Goal: Task Accomplishment & Management: Complete application form

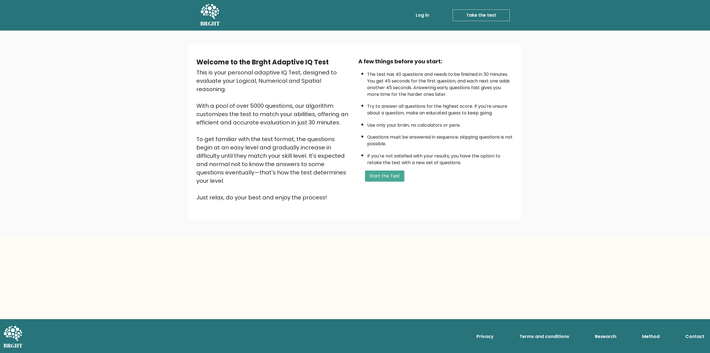
click at [295, 60] on b "Welcome to the Brght Adaptive IQ Test" at bounding box center [262, 61] width 132 height 9
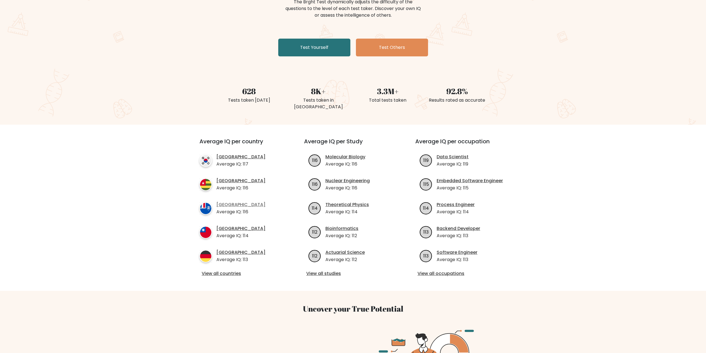
scroll to position [83, 0]
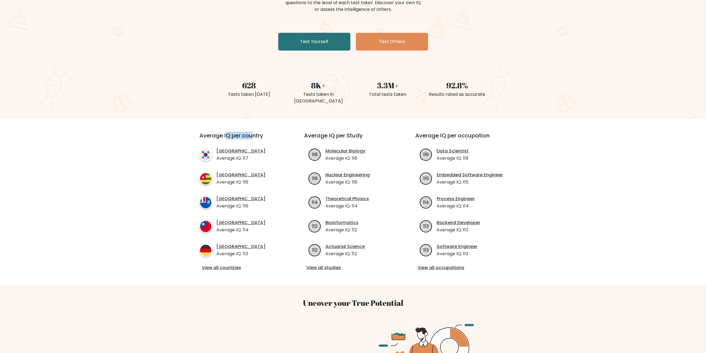
drag, startPoint x: 225, startPoint y: 129, endPoint x: 253, endPoint y: 129, distance: 28.0
click at [253, 132] on h3 "Average IQ per country" at bounding box center [241, 138] width 85 height 13
drag, startPoint x: 253, startPoint y: 129, endPoint x: 250, endPoint y: 130, distance: 3.0
click at [253, 132] on h3 "Average IQ per country" at bounding box center [241, 138] width 85 height 13
click at [246, 226] on p "Average IQ: 114" at bounding box center [240, 229] width 49 height 7
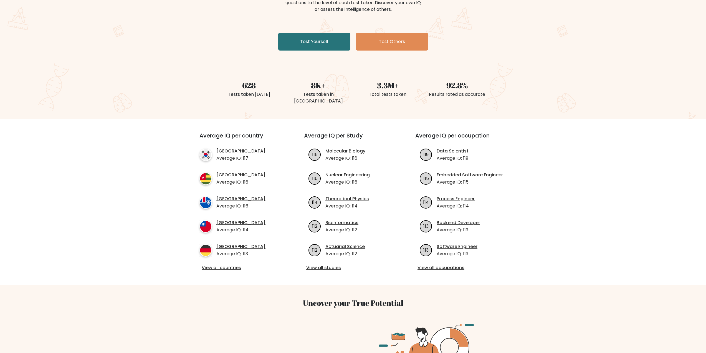
click at [246, 250] on p "Average IQ: 113" at bounding box center [240, 253] width 49 height 7
click at [233, 264] on link "View all countries" at bounding box center [242, 267] width 80 height 7
click at [447, 264] on link "View all occupations" at bounding box center [463, 267] width 93 height 7
click at [449, 264] on link "View all occupations" at bounding box center [463, 267] width 93 height 7
click at [227, 264] on link "View all countries" at bounding box center [242, 267] width 80 height 7
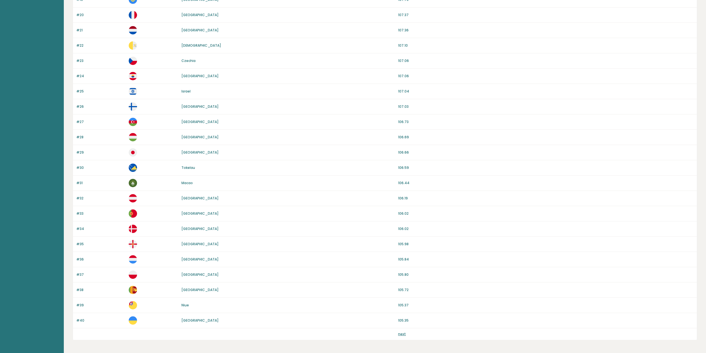
scroll to position [361, 0]
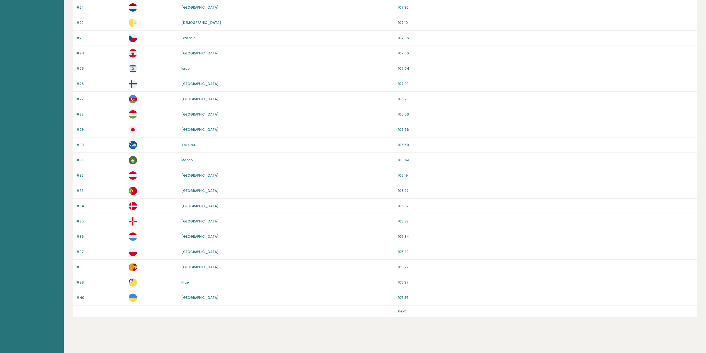
click at [404, 312] on link "next" at bounding box center [402, 310] width 8 height 5
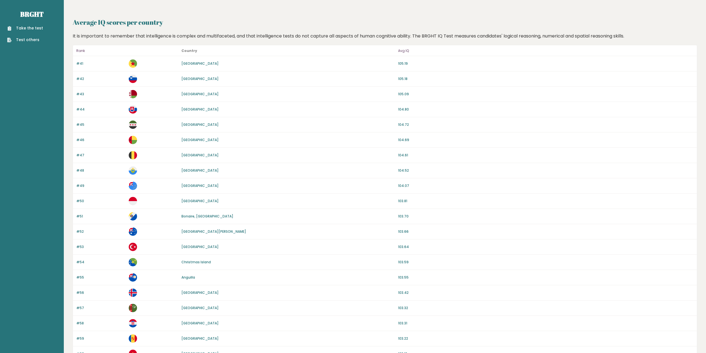
click at [517, 48] on p "Avg IQ" at bounding box center [545, 50] width 295 height 7
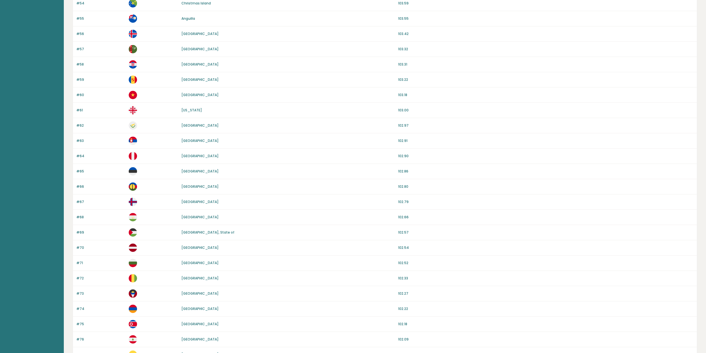
scroll to position [361, 0]
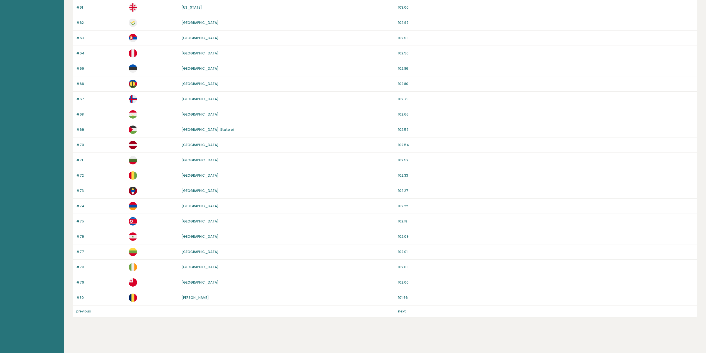
click at [403, 311] on link "next" at bounding box center [402, 310] width 8 height 5
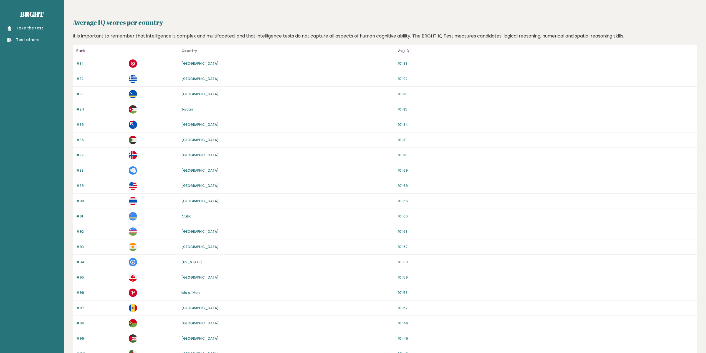
click at [470, 79] on p "101.92" at bounding box center [545, 78] width 295 height 5
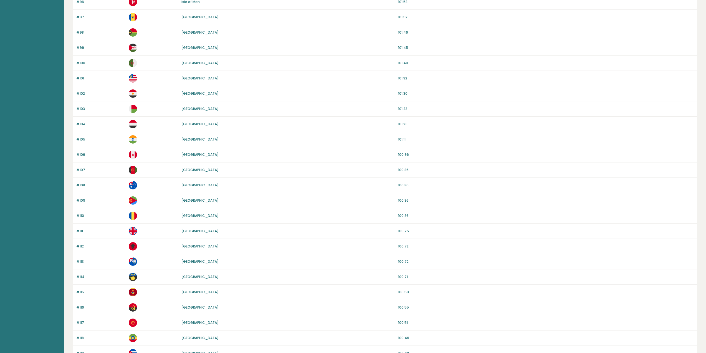
scroll to position [361, 0]
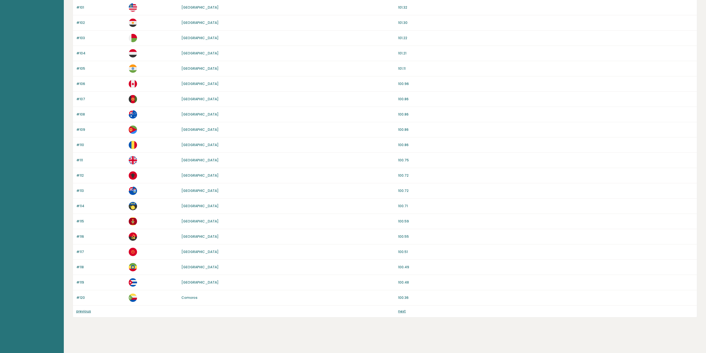
click at [400, 310] on link "next" at bounding box center [402, 310] width 8 height 5
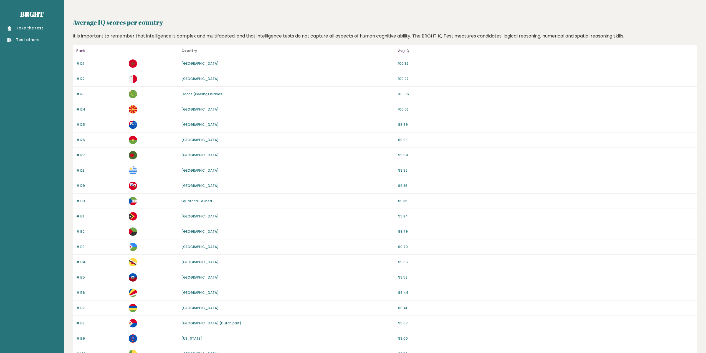
click at [475, 48] on p "Avg IQ" at bounding box center [545, 50] width 295 height 7
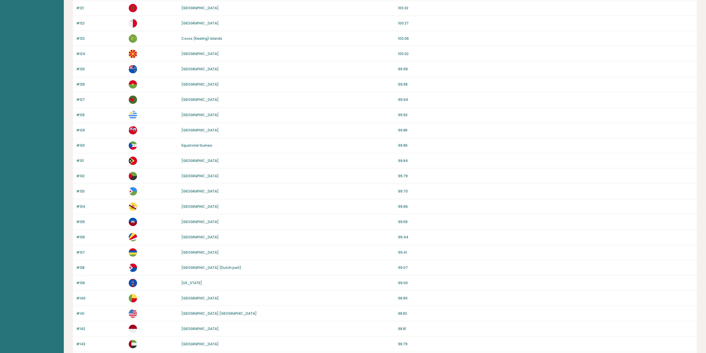
drag, startPoint x: 471, startPoint y: 66, endPoint x: 468, endPoint y: 75, distance: 9.0
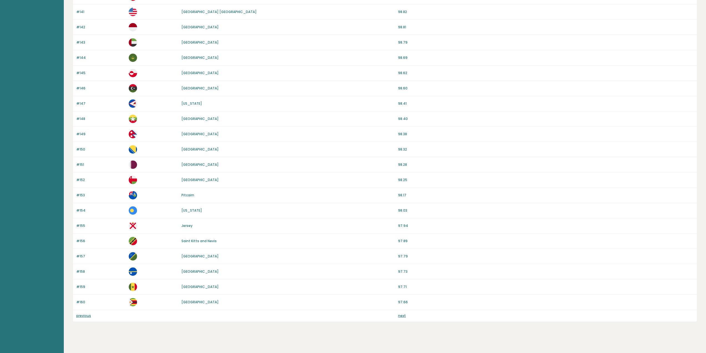
scroll to position [361, 0]
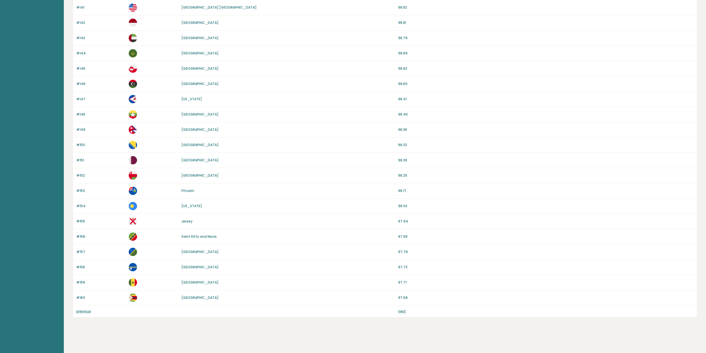
click at [401, 311] on link "next" at bounding box center [402, 310] width 8 height 5
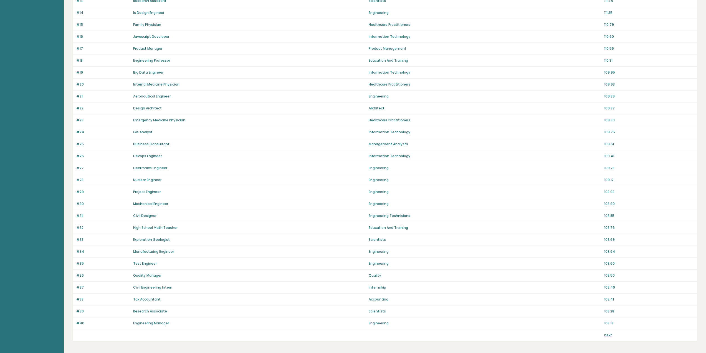
scroll to position [228, 0]
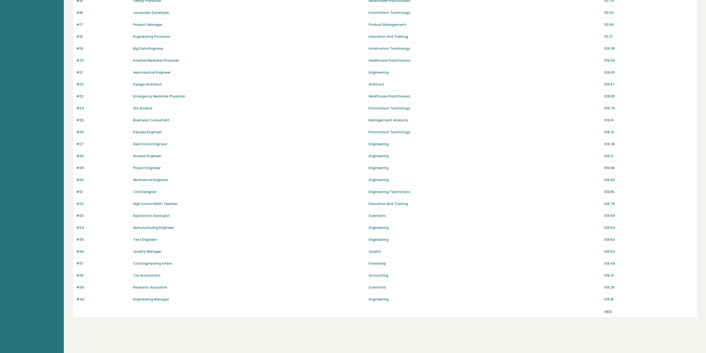
click at [606, 311] on link "next" at bounding box center [608, 310] width 8 height 5
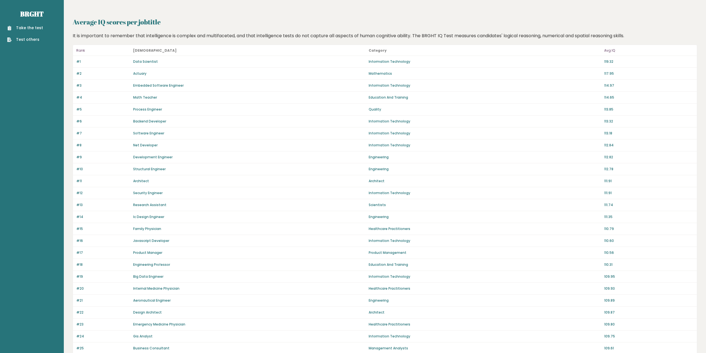
scroll to position [0, 0]
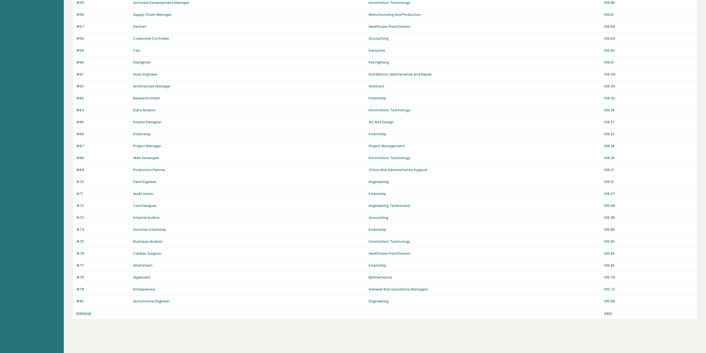
scroll to position [228, 0]
click at [608, 311] on link "next" at bounding box center [608, 310] width 8 height 5
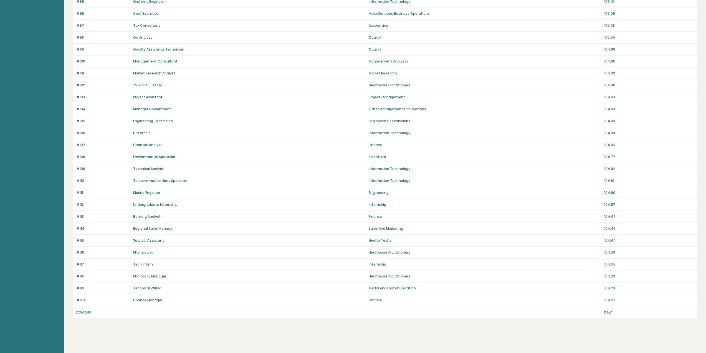
scroll to position [228, 0]
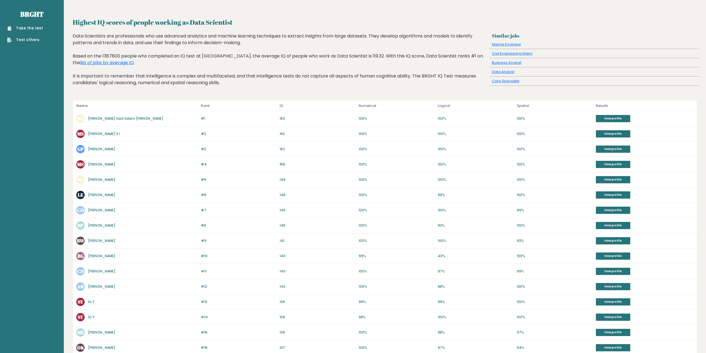
click at [119, 100] on header "Name Rank IQ Numerical Logical Spatial Results" at bounding box center [385, 105] width 624 height 11
click at [615, 120] on link "View profile" at bounding box center [613, 118] width 34 height 7
drag, startPoint x: 134, startPoint y: 117, endPoint x: 143, endPoint y: 106, distance: 14.2
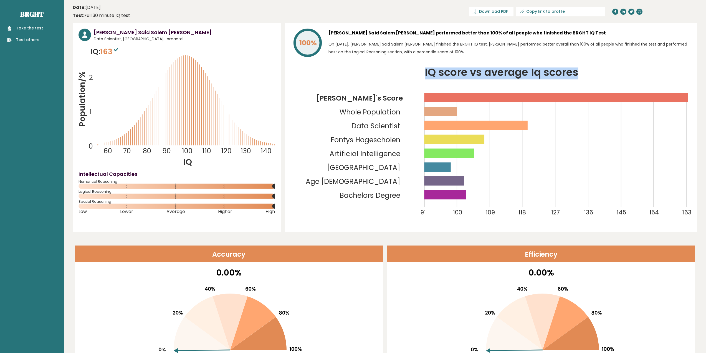
drag, startPoint x: 424, startPoint y: 70, endPoint x: 591, endPoint y: 67, distance: 166.2
click at [591, 67] on div "100% [PERSON_NAME] Said Salem [PERSON_NAME] performed better than 100% of all p…" at bounding box center [491, 127] width 412 height 208
click at [584, 72] on icon "IQ score vs average Iq scores 91 100 109 118 127 136 145 154 163 Mohammed Saleh…" at bounding box center [491, 146] width 401 height 158
drag, startPoint x: 582, startPoint y: 72, endPoint x: 421, endPoint y: 69, distance: 160.9
click at [421, 69] on icon "IQ score vs average Iq scores 91 100 109 118 127 136 145 154 163 Mohammed Saleh…" at bounding box center [491, 146] width 401 height 158
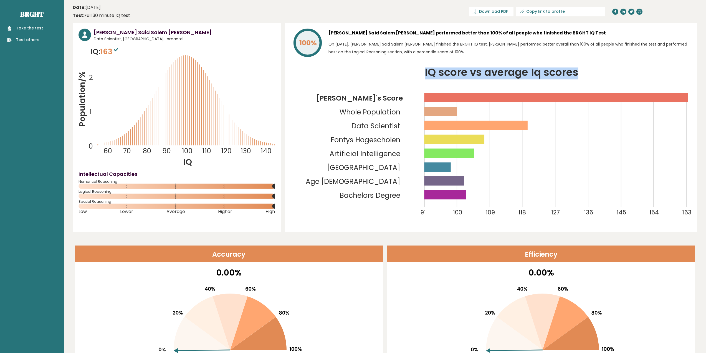
click at [421, 69] on icon "IQ score vs average Iq scores 91 100 109 118 127 136 145 154 163 Mohammed Saleh…" at bounding box center [491, 146] width 401 height 158
click at [389, 34] on h3 "[PERSON_NAME] Said Salem [PERSON_NAME] performed better than 100% of all people…" at bounding box center [509, 33] width 363 height 9
click at [409, 32] on h3 "[PERSON_NAME] Said Salem [PERSON_NAME] performed better than 100% of all people…" at bounding box center [509, 33] width 363 height 9
click at [430, 32] on h3 "[PERSON_NAME] Said Salem [PERSON_NAME] performed better than 100% of all people…" at bounding box center [509, 33] width 363 height 9
click at [445, 32] on h3 "[PERSON_NAME] Said Salem [PERSON_NAME] performed better than 100% of all people…" at bounding box center [509, 33] width 363 height 9
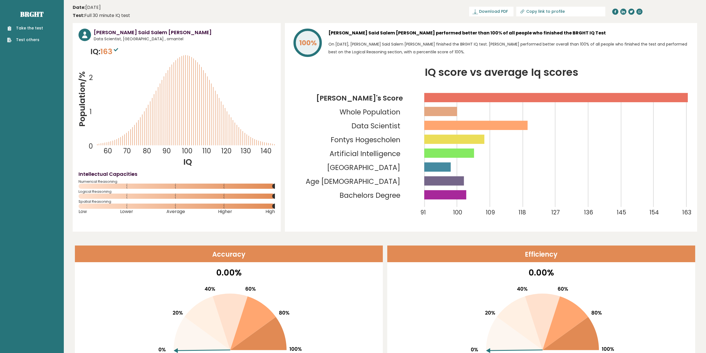
click at [463, 33] on h3 "[PERSON_NAME] Said Salem [PERSON_NAME] performed better than 100% of all people…" at bounding box center [509, 33] width 363 height 9
click at [473, 32] on h3 "[PERSON_NAME] Said Salem [PERSON_NAME] performed better than 100% of all people…" at bounding box center [509, 33] width 363 height 9
drag, startPoint x: 488, startPoint y: 32, endPoint x: 494, endPoint y: 33, distance: 6.4
click at [490, 32] on h3 "Mohammed Saleh Said Salem Alharbi performed better than 100% of all people who …" at bounding box center [509, 33] width 363 height 9
click at [509, 33] on h3 "Mohammed Saleh Said Salem Alharbi performed better than 100% of all people who …" at bounding box center [509, 33] width 363 height 9
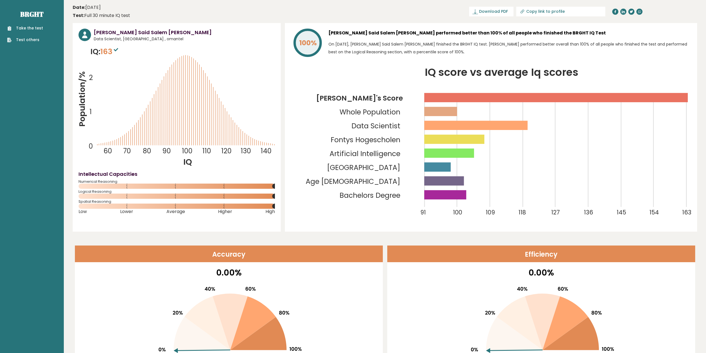
drag, startPoint x: 522, startPoint y: 31, endPoint x: 538, endPoint y: 32, distance: 16.1
click at [524, 31] on h3 "Mohammed Saleh Said Salem Alharbi performed better than 100% of all people who …" at bounding box center [509, 33] width 363 height 9
drag, startPoint x: 538, startPoint y: 32, endPoint x: 553, endPoint y: 32, distance: 15.3
click at [539, 32] on h3 "Mohammed Saleh Said Salem Alharbi performed better than 100% of all people who …" at bounding box center [509, 33] width 363 height 9
click at [556, 32] on h3 "Mohammed Saleh Said Salem Alharbi performed better than 100% of all people who …" at bounding box center [509, 33] width 363 height 9
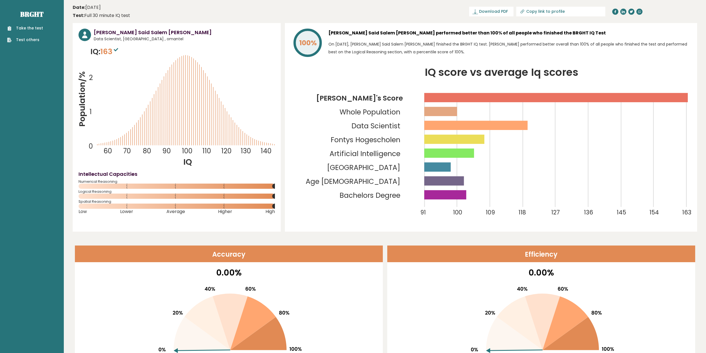
click at [564, 33] on h3 "Mohammed Saleh Said Salem Alharbi performed better than 100% of all people who …" at bounding box center [509, 33] width 363 height 9
click at [570, 33] on h3 "Mohammed Saleh Said Salem Alharbi performed better than 100% of all people who …" at bounding box center [509, 33] width 363 height 9
drag, startPoint x: 382, startPoint y: 43, endPoint x: 494, endPoint y: 42, distance: 112.6
click at [494, 42] on p "On September 01, 2024, Mohammed Saleh Said Salem Alharbi finished the BRGHT IQ …" at bounding box center [509, 48] width 363 height 16
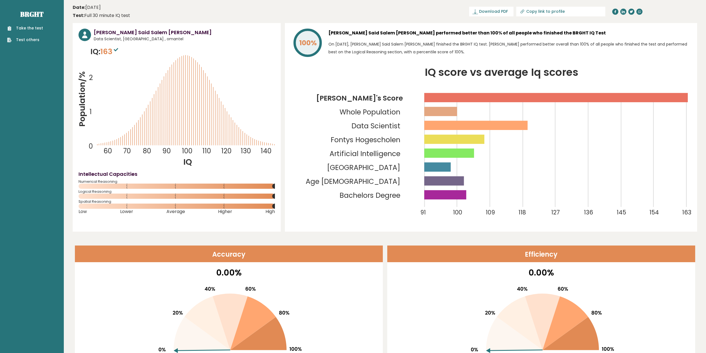
click at [635, 44] on p "On September 01, 2024, Mohammed Saleh Said Salem Alharbi finished the BRGHT IQ …" at bounding box center [509, 48] width 363 height 16
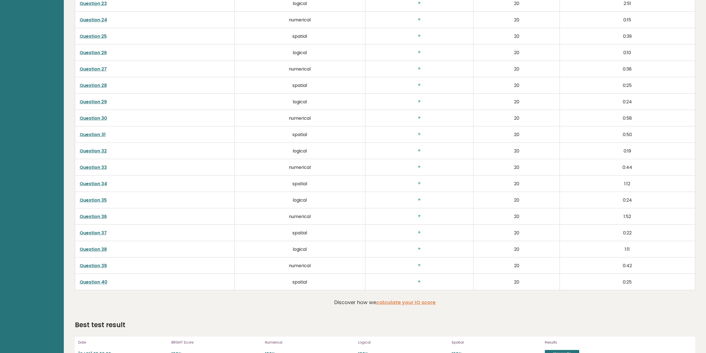
scroll to position [1402, 0]
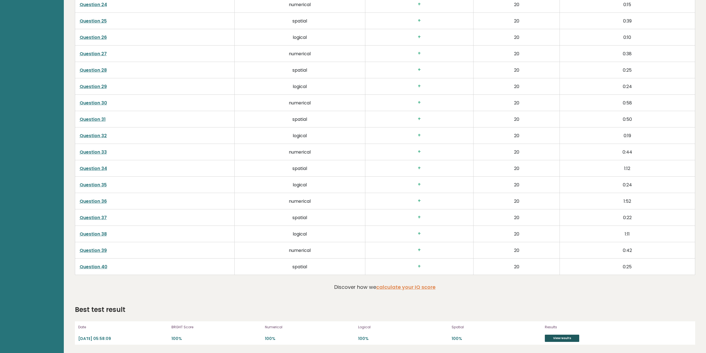
click at [561, 336] on link "View results" at bounding box center [562, 337] width 34 height 7
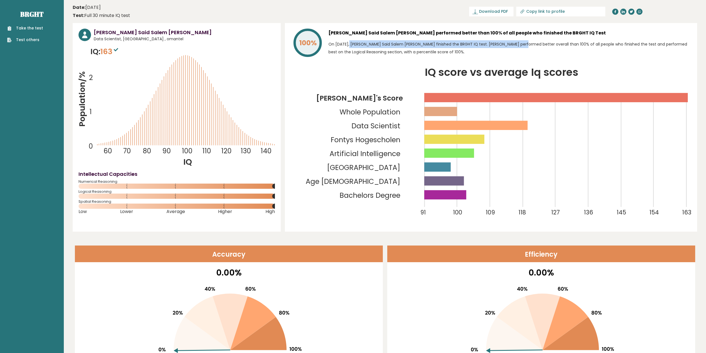
drag, startPoint x: 339, startPoint y: 42, endPoint x: 506, endPoint y: 47, distance: 166.5
click at [506, 47] on p "On [DATE], [PERSON_NAME] Said Salem [PERSON_NAME] finished the BRGHT IQ test. […" at bounding box center [509, 48] width 363 height 16
click at [547, 42] on p "On [DATE], [PERSON_NAME] Said Salem [PERSON_NAME] finished the BRGHT IQ test. […" at bounding box center [509, 48] width 363 height 16
drag, startPoint x: 94, startPoint y: 38, endPoint x: 155, endPoint y: 38, distance: 60.7
click at [155, 38] on span "Data Scientist, [GEOGRAPHIC_DATA] , omantel" at bounding box center [184, 39] width 181 height 6
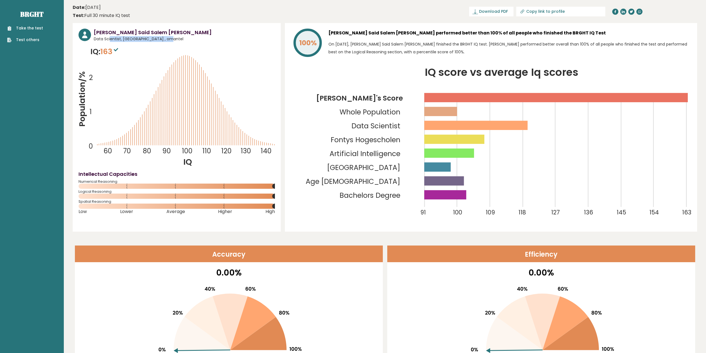
click at [155, 38] on span "Data Scientist, [GEOGRAPHIC_DATA] , omantel" at bounding box center [184, 39] width 181 height 6
click at [129, 39] on span "Data Scientist, [GEOGRAPHIC_DATA] , omantel" at bounding box center [184, 39] width 181 height 6
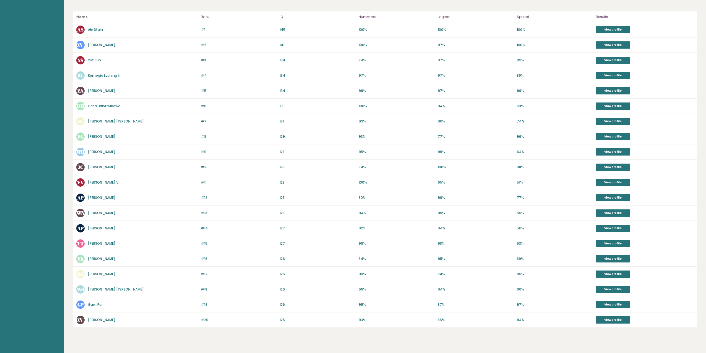
scroll to position [99, 0]
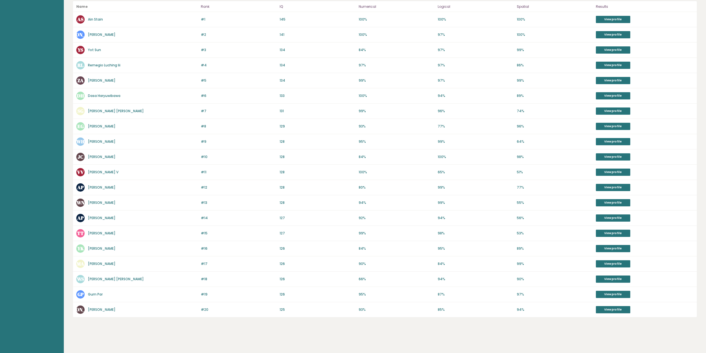
click at [98, 247] on link "[PERSON_NAME]" at bounding box center [101, 248] width 27 height 5
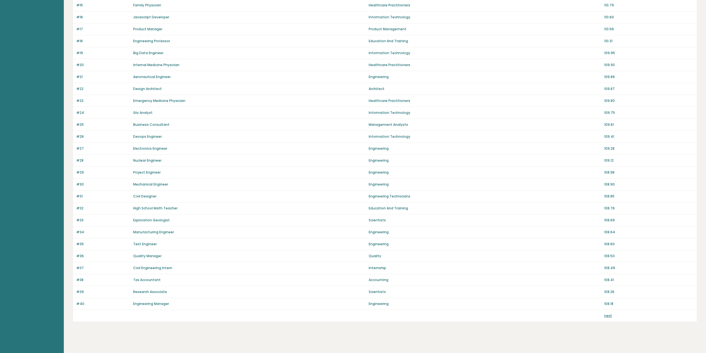
scroll to position [228, 0]
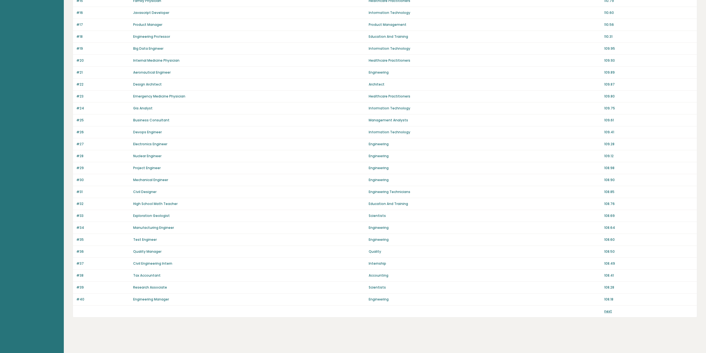
click at [611, 311] on link "next" at bounding box center [608, 310] width 8 height 5
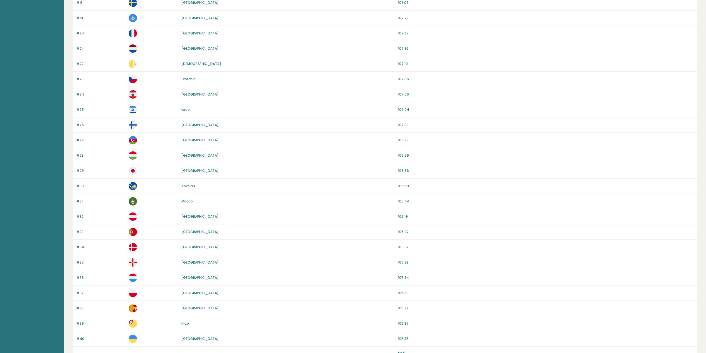
scroll to position [361, 0]
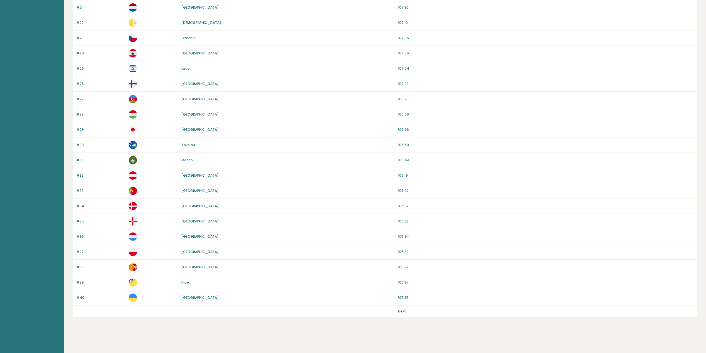
click at [399, 311] on link "next" at bounding box center [402, 310] width 8 height 5
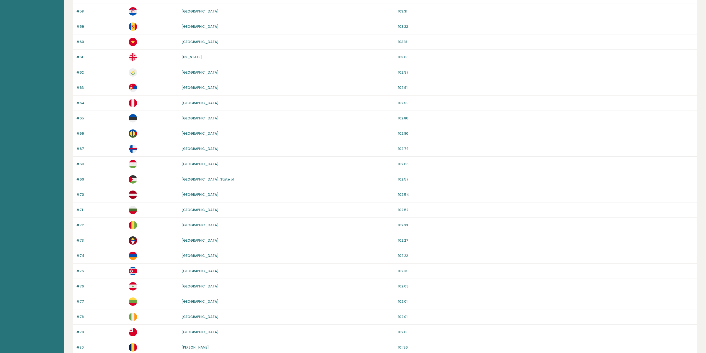
scroll to position [361, 0]
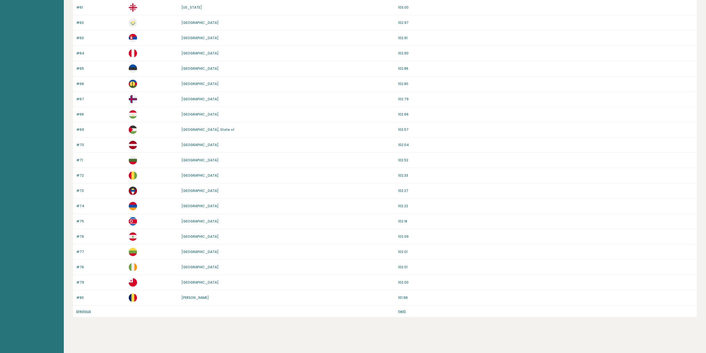
click at [400, 310] on link "next" at bounding box center [402, 310] width 8 height 5
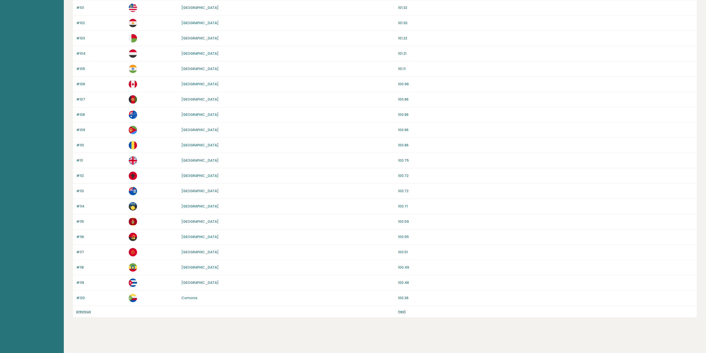
scroll to position [361, 0]
click at [401, 310] on link "next" at bounding box center [402, 310] width 8 height 5
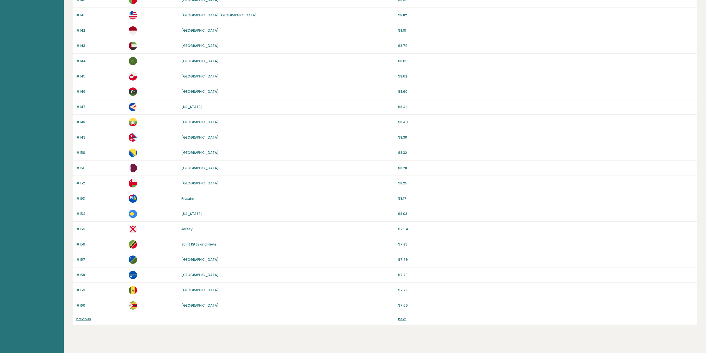
scroll to position [361, 0]
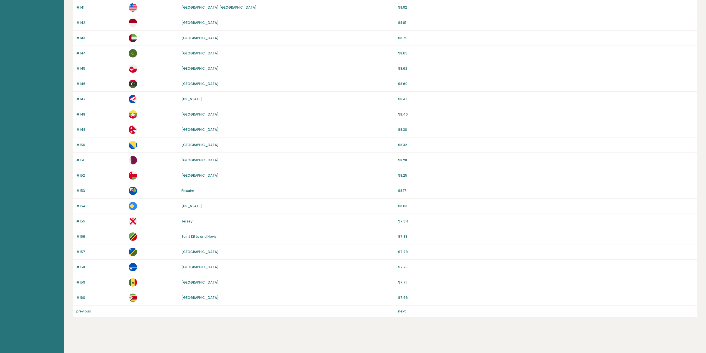
click at [398, 309] on div "previous next" at bounding box center [385, 311] width 624 height 12
click at [400, 310] on link "next" at bounding box center [402, 310] width 8 height 5
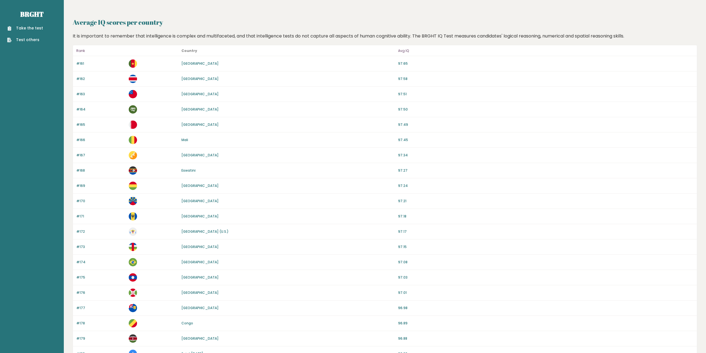
click at [38, 27] on link "Take the test" at bounding box center [25, 28] width 36 height 6
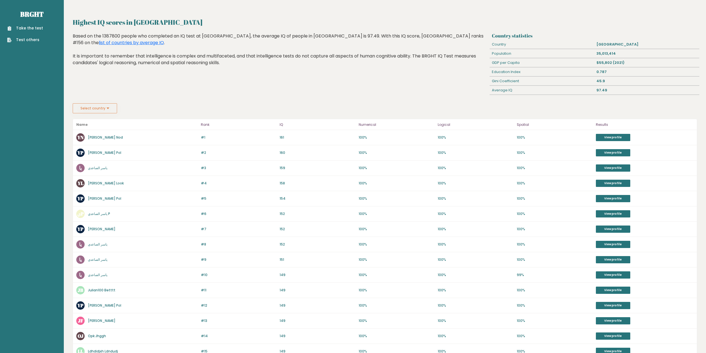
click at [82, 69] on div "Based on the 1387800 people who completed an IQ test at BRGHT, the average IQ o…" at bounding box center [280, 54] width 415 height 42
click at [97, 108] on button "Select country" at bounding box center [95, 108] width 44 height 10
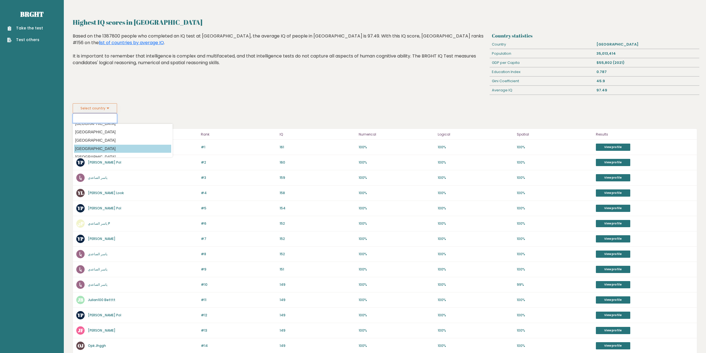
scroll to position [139, 0]
click at [186, 77] on div "Highest IQ scores in Saudi Arabia Based on the 1387800 people who completed an …" at bounding box center [280, 68] width 419 height 70
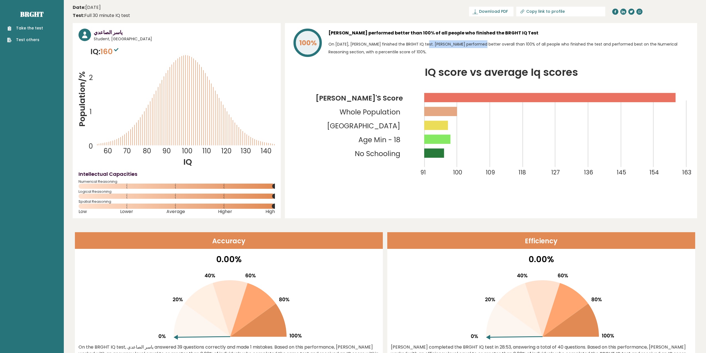
drag, startPoint x: 383, startPoint y: 43, endPoint x: 433, endPoint y: 42, distance: 49.9
click at [433, 42] on p "On June 19, 2025, ياسر الصاعدي finished the BRGHT IQ test. ياسر performed bette…" at bounding box center [509, 48] width 363 height 16
click at [446, 43] on p "On June 19, 2025, ياسر الصاعدي finished the BRGHT IQ test. ياسر performed bette…" at bounding box center [509, 48] width 363 height 16
drag, startPoint x: 457, startPoint y: 45, endPoint x: 390, endPoint y: 55, distance: 68.0
click at [390, 55] on p "On June 19, 2025, ياسر الصاعدي finished the BRGHT IQ test. ياسر performed bette…" at bounding box center [509, 48] width 363 height 16
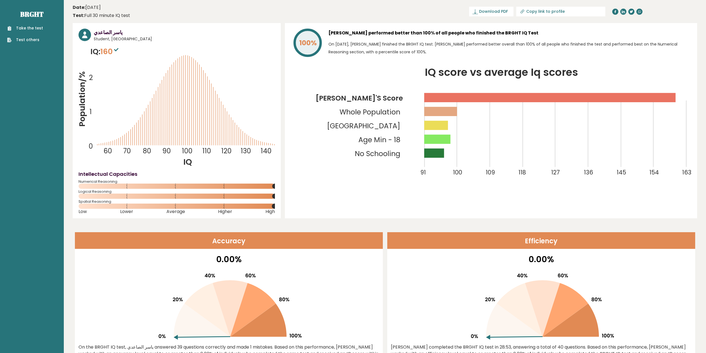
click at [340, 50] on p "On June 19, 2025, ياسر الصاعدي finished the BRGHT IQ test. ياسر performed bette…" at bounding box center [509, 48] width 363 height 16
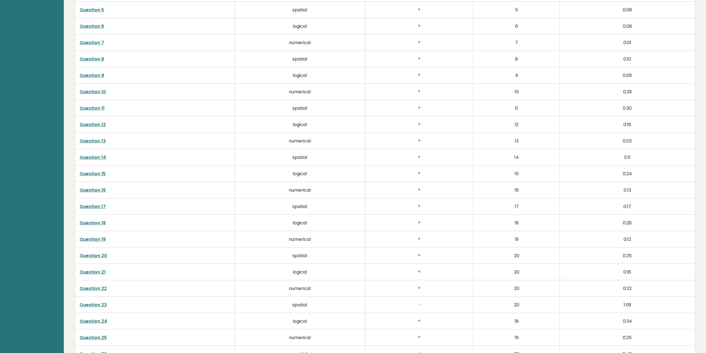
scroll to position [1054, 0]
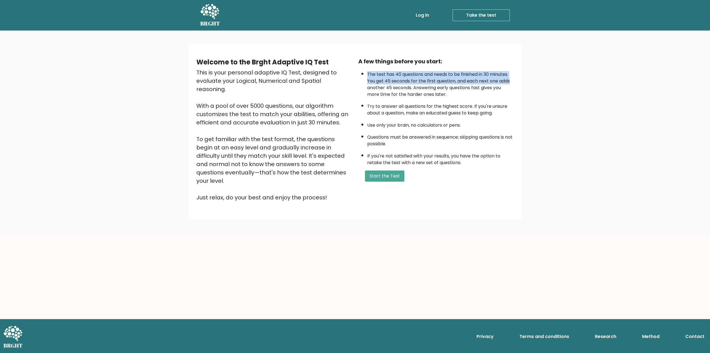
drag, startPoint x: 368, startPoint y: 72, endPoint x: 513, endPoint y: 81, distance: 145.9
click at [513, 81] on li "The test has 40 questions and needs to be finished in 30 minutes. You get 45 se…" at bounding box center [440, 82] width 146 height 29
click at [465, 89] on li "The test has 40 questions and needs to be finished in 30 minutes. You get 45 se…" at bounding box center [440, 82] width 146 height 29
drag, startPoint x: 583, startPoint y: 193, endPoint x: 587, endPoint y: 158, distance: 35.4
click at [587, 158] on div "Welcome to the Brght Adaptive IQ Test This is your personal adaptive IQ Test, d…" at bounding box center [355, 134] width 710 height 206
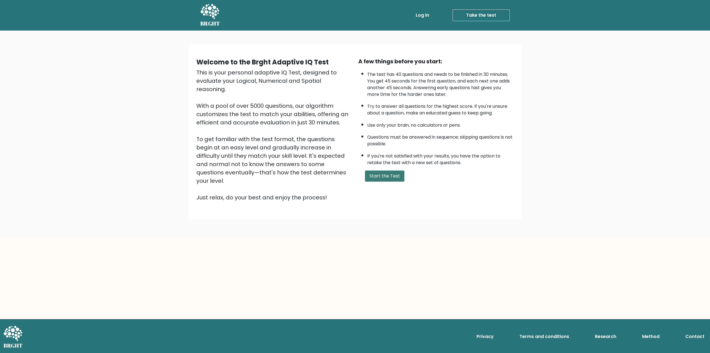
click at [399, 181] on button "Start the Test" at bounding box center [384, 175] width 39 height 11
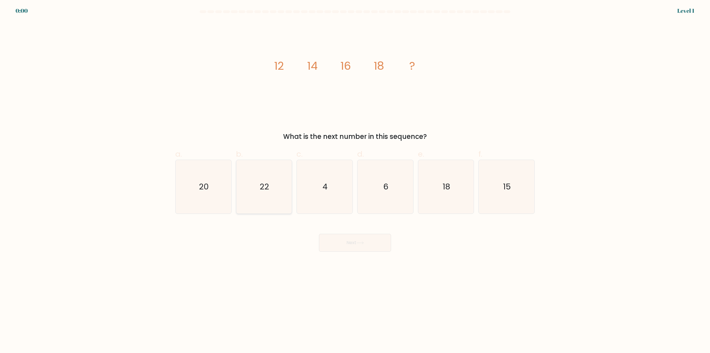
click at [260, 191] on text "22" at bounding box center [264, 186] width 9 height 11
click at [355, 180] on input "b. 22" at bounding box center [355, 178] width 0 height 4
radio input "true"
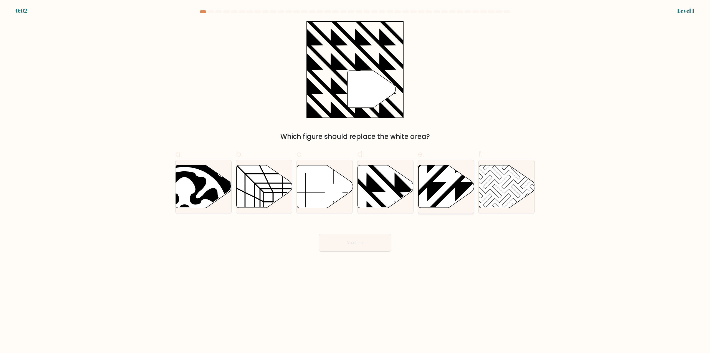
click at [452, 187] on icon at bounding box center [427, 210] width 112 height 112
click at [355, 180] on input "e." at bounding box center [355, 178] width 0 height 4
radio input "true"
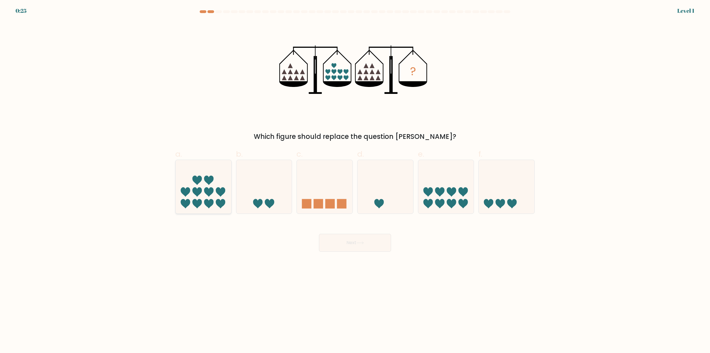
click at [213, 199] on icon at bounding box center [208, 203] width 9 height 9
click at [355, 180] on input "a." at bounding box center [355, 178] width 0 height 4
radio input "true"
click at [352, 242] on button "Next" at bounding box center [355, 243] width 72 height 18
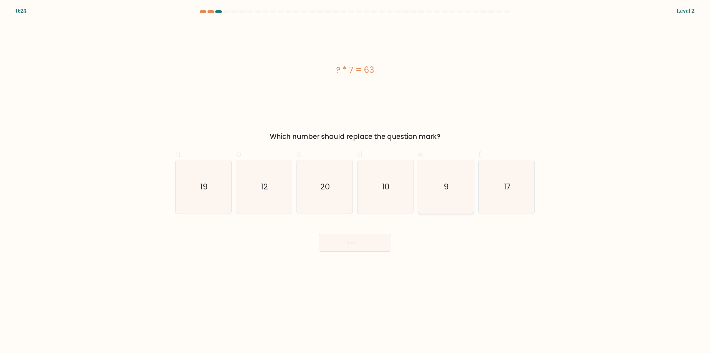
click at [443, 186] on icon "9" at bounding box center [446, 187] width 54 height 54
click at [355, 180] on input "e. 9" at bounding box center [355, 178] width 0 height 4
radio input "true"
click at [349, 241] on button "Next" at bounding box center [355, 243] width 72 height 18
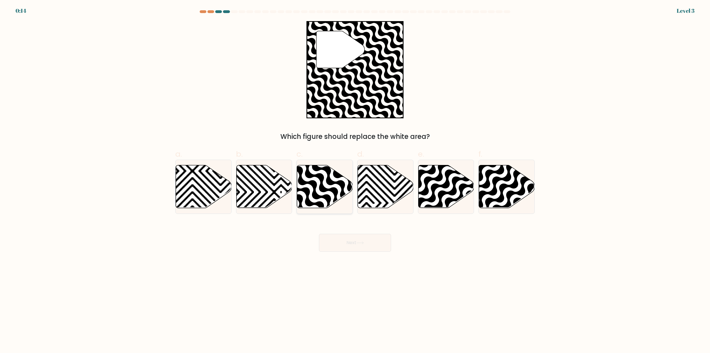
click at [333, 194] on icon at bounding box center [325, 186] width 56 height 43
click at [355, 180] on input "c." at bounding box center [355, 178] width 0 height 4
radio input "true"
click at [365, 247] on button "Next" at bounding box center [355, 243] width 72 height 18
click at [371, 243] on button "Next" at bounding box center [355, 243] width 72 height 18
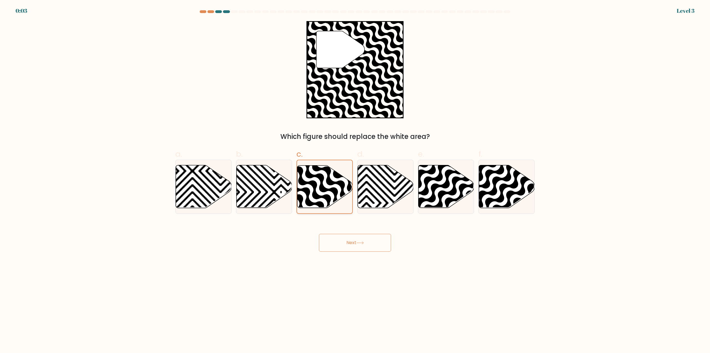
click at [330, 195] on icon at bounding box center [324, 186] width 55 height 42
click at [355, 180] on input "c." at bounding box center [355, 178] width 0 height 4
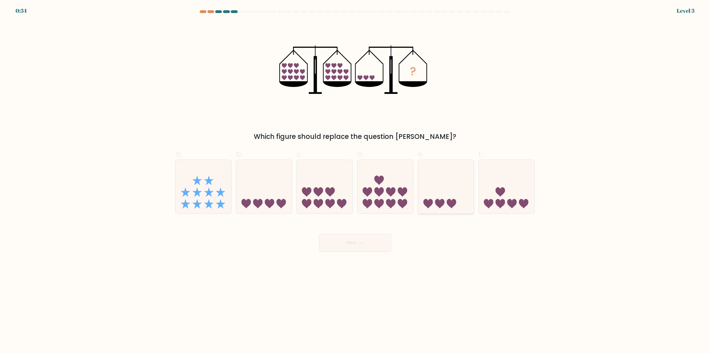
click at [455, 198] on icon at bounding box center [446, 187] width 56 height 46
click at [355, 180] on input "e." at bounding box center [355, 178] width 0 height 4
radio input "true"
click at [349, 242] on button "Next" at bounding box center [355, 243] width 72 height 18
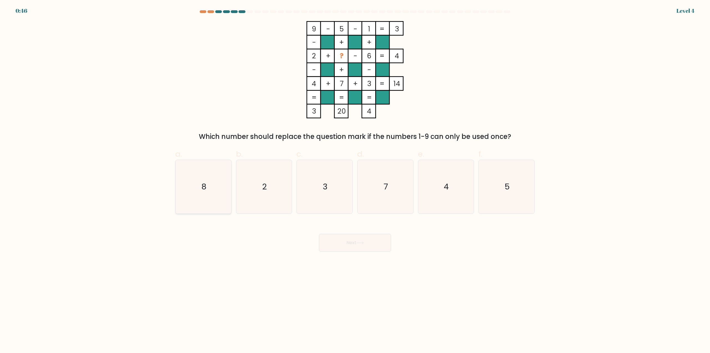
click at [211, 183] on icon "8" at bounding box center [204, 187] width 54 height 54
click at [355, 180] on input "a. 8" at bounding box center [355, 178] width 0 height 4
radio input "true"
click at [358, 244] on button "Next" at bounding box center [355, 243] width 72 height 18
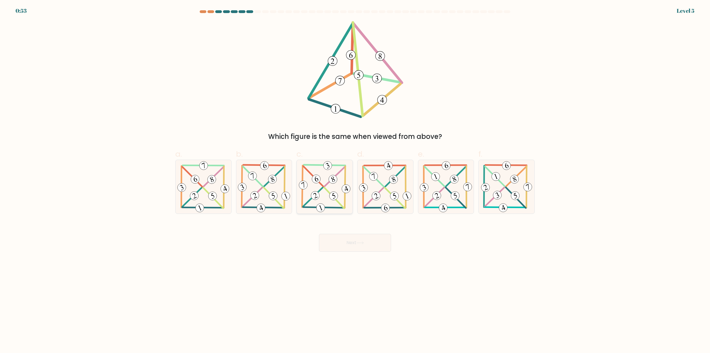
click at [330, 196] on 462 at bounding box center [333, 195] width 11 height 11
click at [355, 180] on input "c." at bounding box center [355, 178] width 0 height 4
radio input "true"
click at [361, 241] on button "Next" at bounding box center [355, 243] width 72 height 18
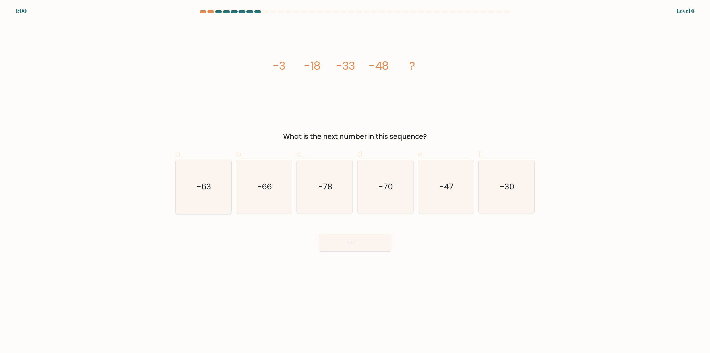
click at [216, 184] on icon "-63" at bounding box center [204, 187] width 54 height 54
click at [355, 180] on input "a. -63" at bounding box center [355, 178] width 0 height 4
radio input "true"
click at [374, 247] on button "Next" at bounding box center [355, 243] width 72 height 18
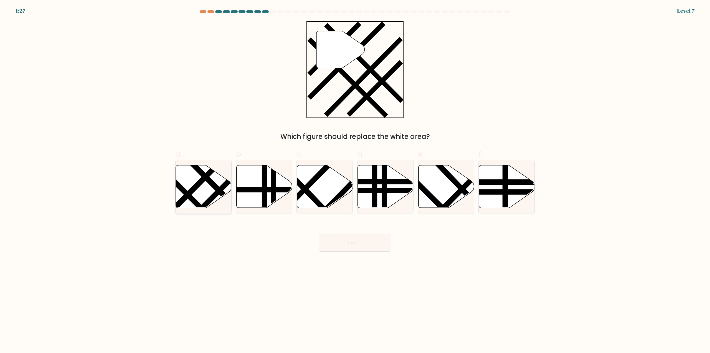
click at [206, 192] on icon at bounding box center [204, 186] width 56 height 43
click at [355, 180] on input "a." at bounding box center [355, 178] width 0 height 4
radio input "true"
click at [364, 245] on button "Next" at bounding box center [355, 243] width 72 height 18
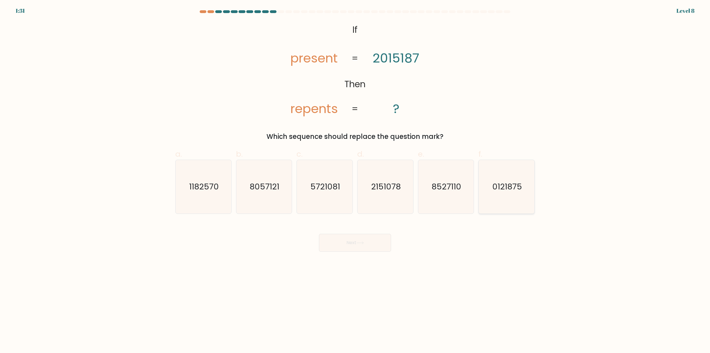
click at [504, 190] on text "0121875" at bounding box center [507, 186] width 30 height 11
click at [355, 180] on input "f. 0121875" at bounding box center [355, 178] width 0 height 4
radio input "true"
click at [346, 245] on button "Next" at bounding box center [355, 243] width 72 height 18
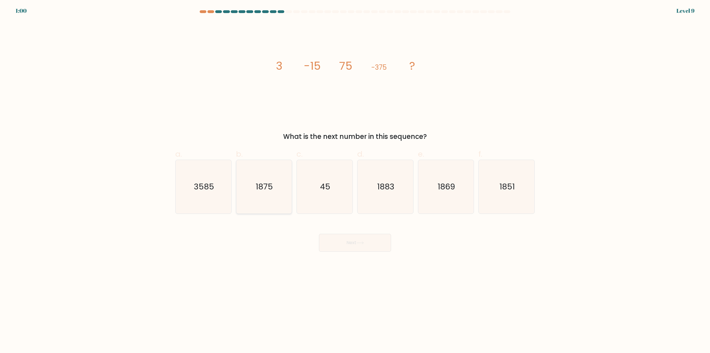
click at [267, 183] on text "1875" at bounding box center [264, 186] width 17 height 11
click at [355, 180] on input "b. 1875" at bounding box center [355, 178] width 0 height 4
radio input "true"
click at [369, 243] on button "Next" at bounding box center [355, 243] width 72 height 18
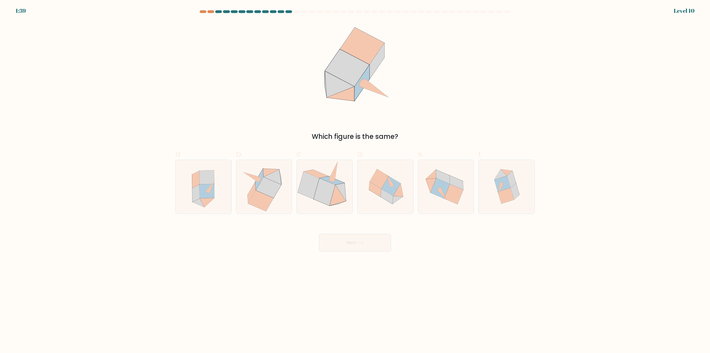
click at [434, 110] on div "Which figure is the same?" at bounding box center [355, 81] width 366 height 120
click at [206, 192] on icon at bounding box center [207, 191] width 15 height 14
click at [355, 180] on input "a." at bounding box center [355, 178] width 0 height 4
radio input "true"
click at [349, 236] on button "Next" at bounding box center [355, 243] width 72 height 18
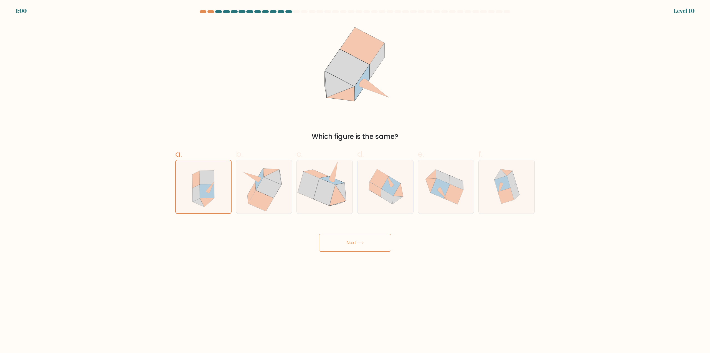
click at [353, 244] on button "Next" at bounding box center [355, 243] width 72 height 18
click at [223, 91] on div "Which figure is the same?" at bounding box center [355, 81] width 366 height 120
click at [209, 190] on icon at bounding box center [210, 186] width 8 height 11
click at [355, 180] on input "a." at bounding box center [355, 178] width 0 height 4
click at [362, 242] on icon at bounding box center [359, 242] width 7 height 3
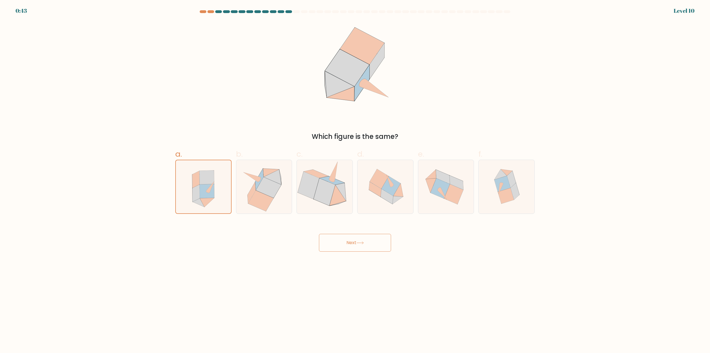
click at [504, 103] on div "Which figure is the same?" at bounding box center [355, 81] width 366 height 120
click at [252, 185] on icon at bounding box center [264, 187] width 52 height 54
click at [355, 180] on input "b." at bounding box center [355, 178] width 0 height 4
radio input "true"
click at [202, 185] on icon at bounding box center [207, 191] width 15 height 14
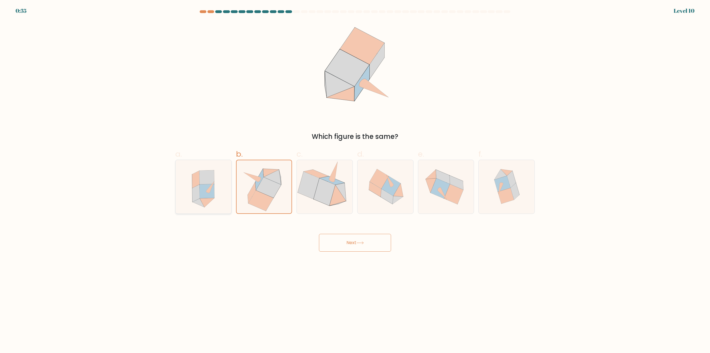
click at [355, 180] on input "a." at bounding box center [355, 178] width 0 height 4
radio input "true"
click at [353, 241] on button "Next" at bounding box center [355, 243] width 72 height 18
click at [385, 242] on button "Next" at bounding box center [355, 243] width 72 height 18
click at [328, 242] on button "Next" at bounding box center [355, 243] width 72 height 18
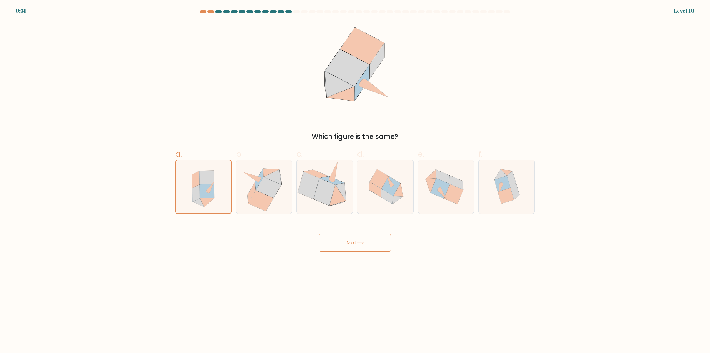
click at [292, 245] on div "Next" at bounding box center [355, 235] width 366 height 31
click at [336, 223] on div "Next" at bounding box center [355, 235] width 366 height 31
click at [344, 268] on body "0:30 Level 10" at bounding box center [355, 176] width 710 height 353
click at [333, 243] on button "Next" at bounding box center [355, 243] width 72 height 18
click at [391, 247] on button "Next" at bounding box center [355, 243] width 72 height 18
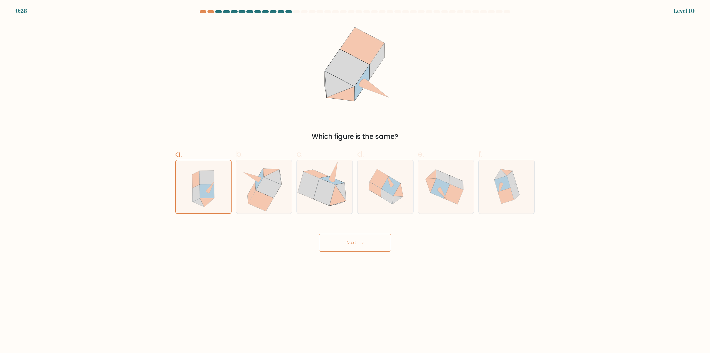
click at [380, 239] on button "Next" at bounding box center [355, 243] width 72 height 18
click at [359, 70] on icon at bounding box center [347, 67] width 44 height 37
click at [211, 194] on icon at bounding box center [207, 191] width 14 height 14
click at [355, 180] on input "a." at bounding box center [355, 178] width 0 height 4
drag, startPoint x: 222, startPoint y: 249, endPoint x: 201, endPoint y: 204, distance: 49.1
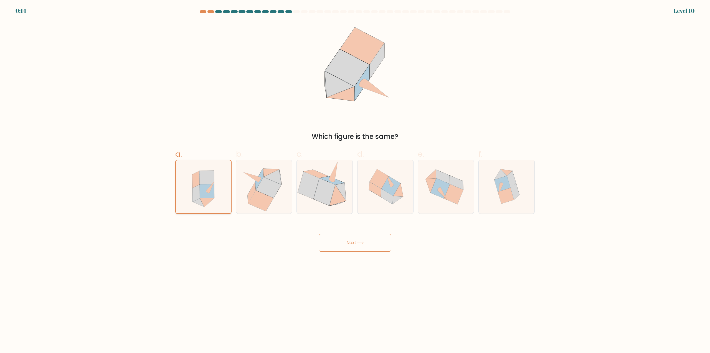
click at [222, 247] on div "Next" at bounding box center [355, 235] width 366 height 31
click at [271, 54] on div "Which figure is the same?" at bounding box center [355, 81] width 366 height 120
click at [207, 189] on icon at bounding box center [207, 191] width 14 height 14
click at [355, 180] on input "a." at bounding box center [355, 178] width 0 height 4
click at [346, 242] on button "Next" at bounding box center [355, 243] width 72 height 18
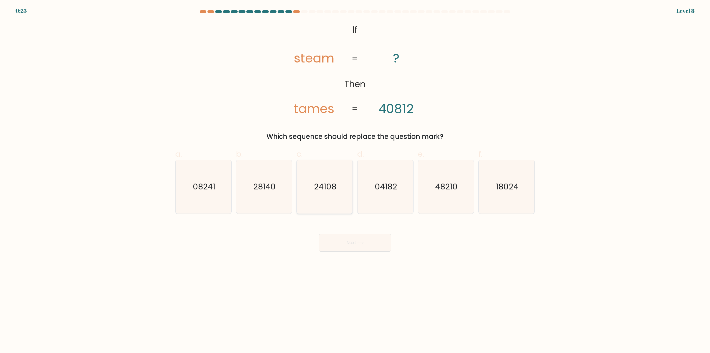
click at [329, 180] on icon "24108" at bounding box center [325, 187] width 54 height 54
click at [355, 180] on input "c. 24108" at bounding box center [355, 178] width 0 height 4
radio input "true"
click at [359, 241] on button "Next" at bounding box center [355, 243] width 72 height 18
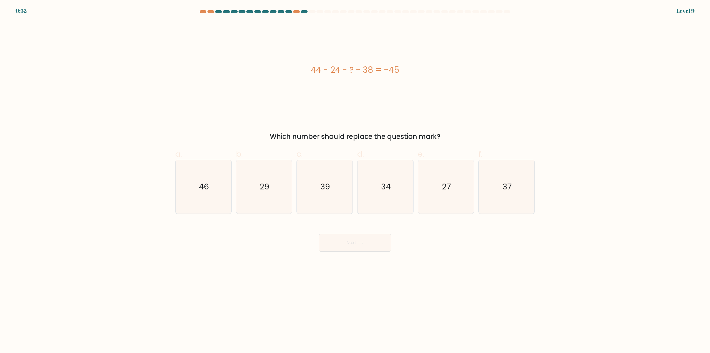
click at [499, 96] on div "44 - 24 - ? - 38 = -45" at bounding box center [354, 69] width 359 height 97
click at [447, 189] on text "27" at bounding box center [446, 186] width 9 height 11
click at [355, 180] on input "e. 27" at bounding box center [355, 178] width 0 height 4
radio input "true"
click at [362, 245] on button "Next" at bounding box center [355, 243] width 72 height 18
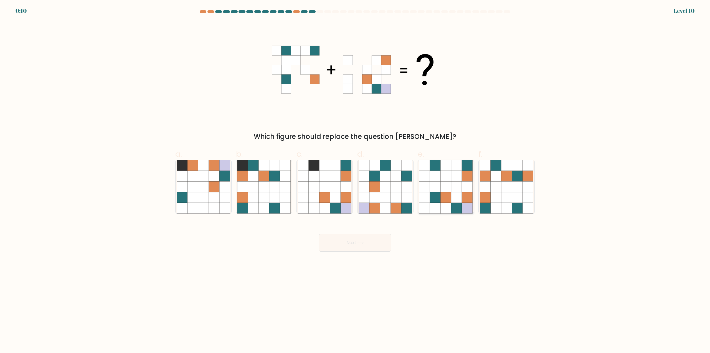
click at [436, 191] on icon at bounding box center [435, 186] width 11 height 11
click at [355, 180] on input "e." at bounding box center [355, 178] width 0 height 4
radio input "true"
click at [360, 246] on button "Next" at bounding box center [355, 243] width 72 height 18
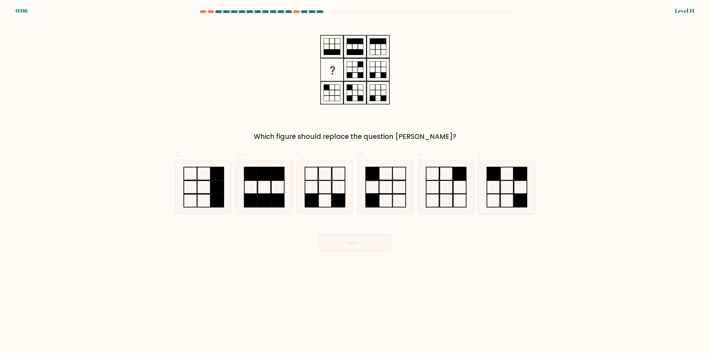
click at [519, 189] on icon at bounding box center [507, 187] width 54 height 54
click at [355, 180] on input "f." at bounding box center [355, 178] width 0 height 4
radio input "true"
click at [338, 244] on button "Next" at bounding box center [355, 243] width 72 height 18
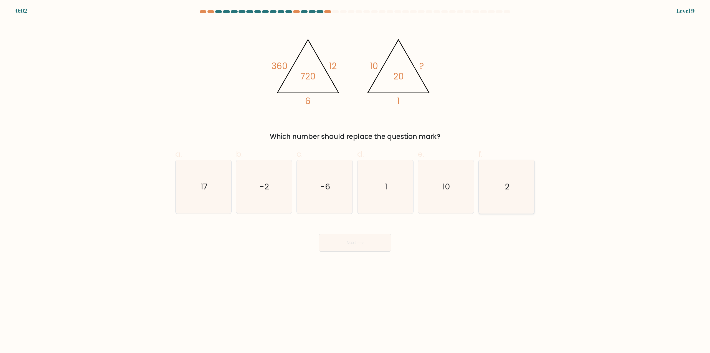
click at [495, 180] on icon "2" at bounding box center [507, 187] width 54 height 54
click at [355, 180] on input "f. 2" at bounding box center [355, 178] width 0 height 4
radio input "true"
click at [361, 236] on button "Next" at bounding box center [355, 243] width 72 height 18
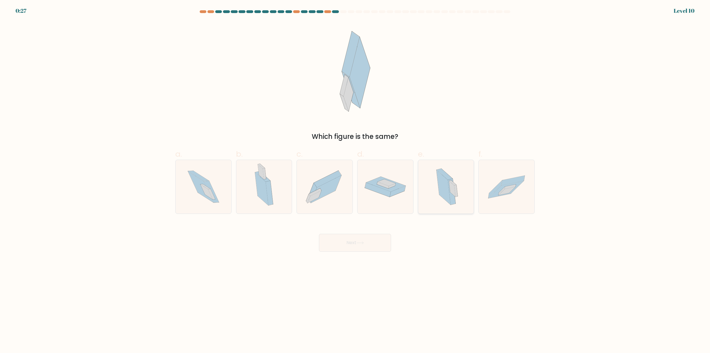
click at [452, 191] on icon at bounding box center [452, 189] width 6 height 16
click at [355, 180] on input "e." at bounding box center [355, 178] width 0 height 4
radio input "true"
click at [358, 242] on button "Next" at bounding box center [355, 243] width 72 height 18
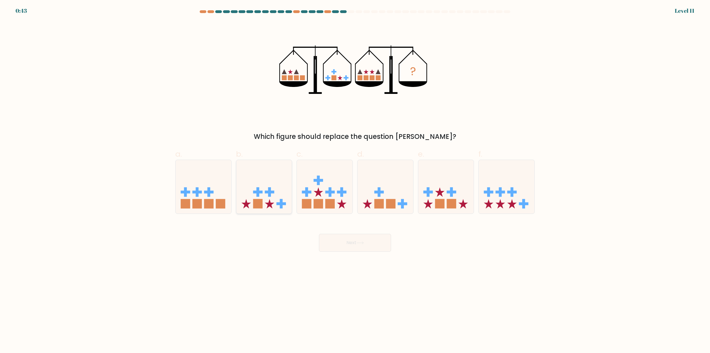
click at [273, 198] on icon at bounding box center [264, 187] width 56 height 46
click at [355, 180] on input "b." at bounding box center [355, 178] width 0 height 4
radio input "true"
click at [359, 242] on icon at bounding box center [359, 242] width 7 height 3
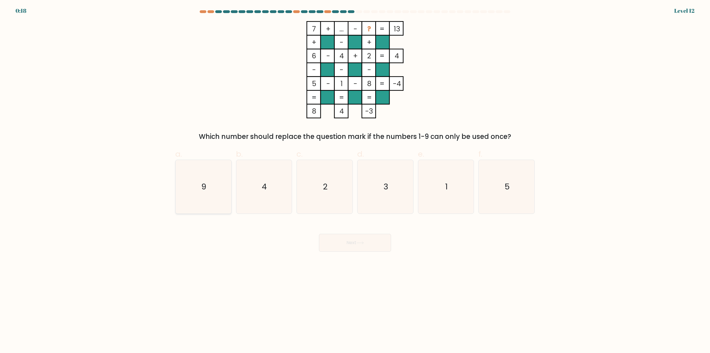
click at [213, 191] on icon "9" at bounding box center [204, 187] width 54 height 54
click at [355, 180] on input "a. 9" at bounding box center [355, 178] width 0 height 4
radio input "true"
click at [366, 240] on button "Next" at bounding box center [355, 243] width 72 height 18
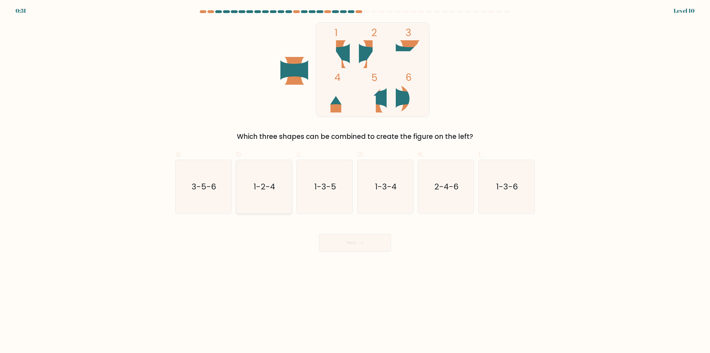
click at [270, 187] on text "1-2-4" at bounding box center [265, 186] width 22 height 11
click at [355, 180] on input "b. 1-2-4" at bounding box center [355, 178] width 0 height 4
radio input "true"
click at [352, 242] on button "Next" at bounding box center [355, 243] width 72 height 18
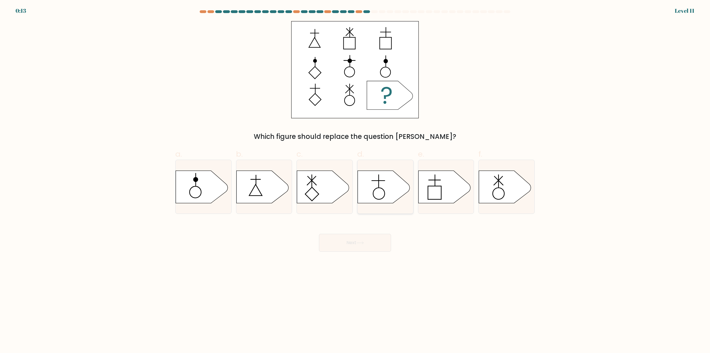
click at [382, 191] on icon at bounding box center [384, 186] width 52 height 32
click at [355, 180] on input "d." at bounding box center [355, 178] width 0 height 4
radio input "true"
click at [353, 239] on button "Next" at bounding box center [355, 243] width 72 height 18
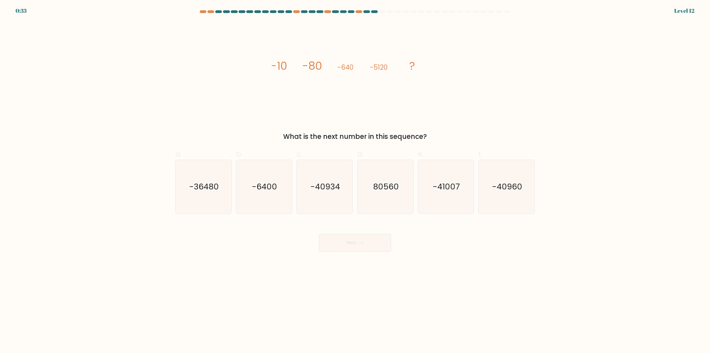
click at [582, 154] on form at bounding box center [355, 130] width 710 height 241
click at [502, 187] on text "-40960" at bounding box center [507, 186] width 30 height 11
click at [355, 180] on input "f. -40960" at bounding box center [355, 178] width 0 height 4
radio input "true"
click at [366, 237] on button "Next" at bounding box center [355, 243] width 72 height 18
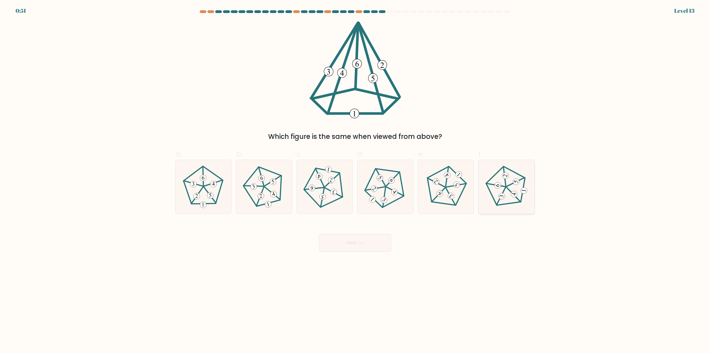
click at [505, 189] on 240 at bounding box center [501, 196] width 9 height 20
click at [355, 180] on input "f." at bounding box center [355, 178] width 0 height 4
radio input "true"
click at [371, 242] on button "Next" at bounding box center [355, 243] width 72 height 18
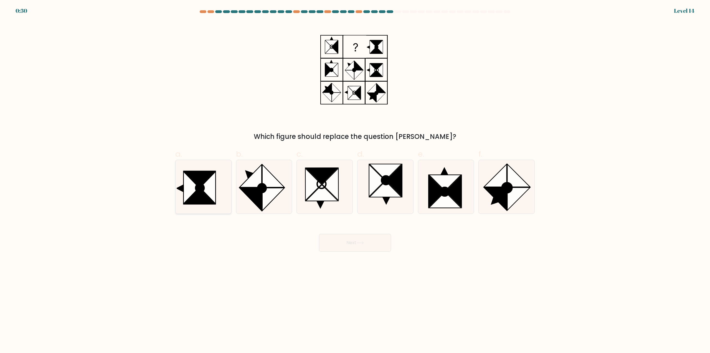
click at [199, 189] on icon at bounding box center [200, 187] width 8 height 9
click at [355, 180] on input "a." at bounding box center [355, 178] width 0 height 4
radio input "true"
click at [376, 240] on button "Next" at bounding box center [355, 243] width 72 height 18
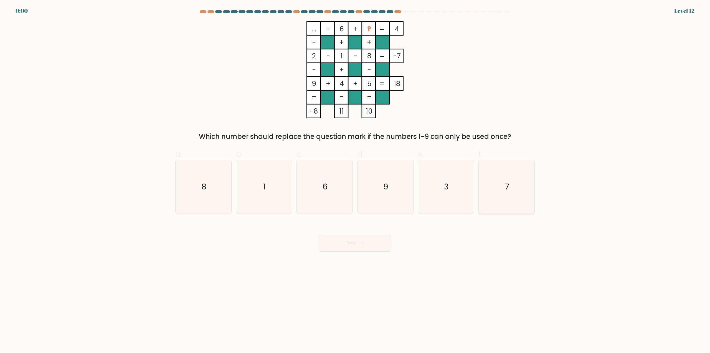
click at [497, 174] on icon "7" at bounding box center [507, 187] width 54 height 54
click at [355, 176] on input "f. 7" at bounding box center [355, 178] width 0 height 4
radio input "true"
click at [360, 245] on div "Next" at bounding box center [355, 235] width 366 height 31
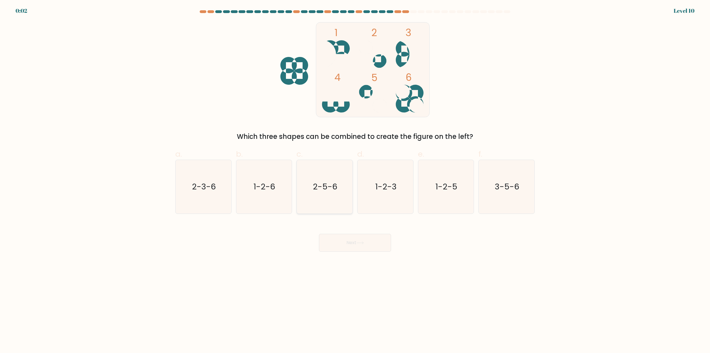
click at [333, 191] on text "2-5-6" at bounding box center [325, 186] width 24 height 11
click at [355, 180] on input "c. 2-5-6" at bounding box center [355, 178] width 0 height 4
radio input "true"
click at [344, 239] on button "Next" at bounding box center [355, 243] width 72 height 18
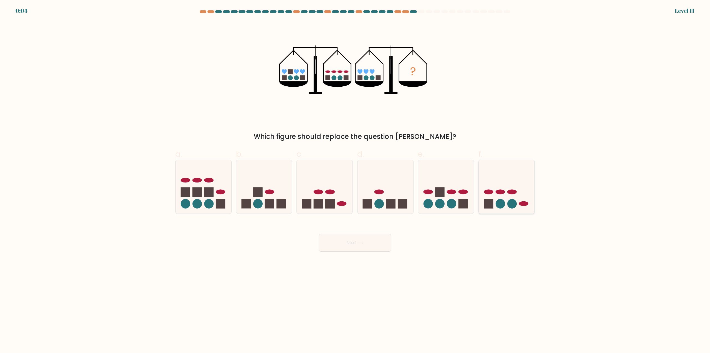
click at [503, 196] on icon at bounding box center [507, 187] width 56 height 46
click at [355, 180] on input "f." at bounding box center [355, 178] width 0 height 4
radio input "true"
click at [355, 239] on button "Next" at bounding box center [355, 243] width 72 height 18
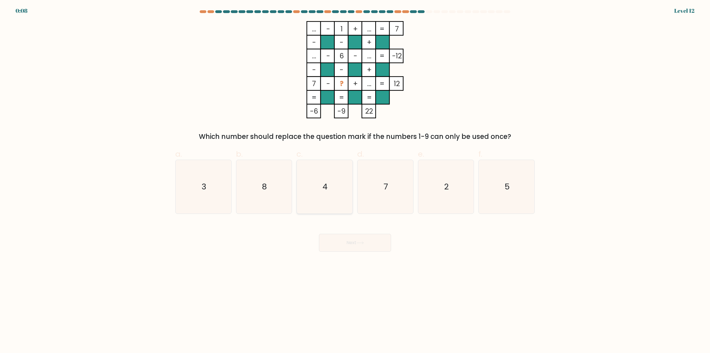
click at [321, 191] on icon "4" at bounding box center [325, 187] width 54 height 54
click at [355, 180] on input "c. 4" at bounding box center [355, 178] width 0 height 4
radio input "true"
click at [354, 240] on button "Next" at bounding box center [355, 243] width 72 height 18
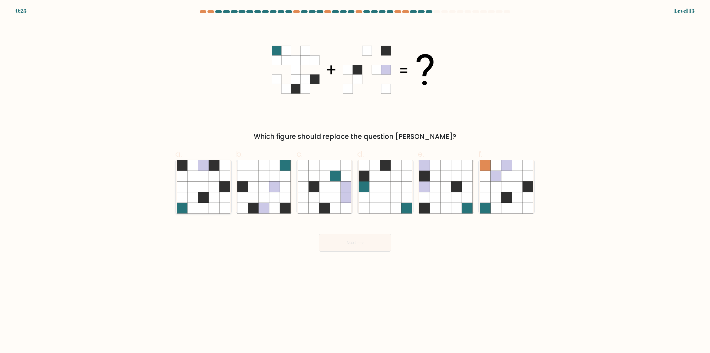
click at [223, 186] on icon at bounding box center [224, 186] width 11 height 11
click at [355, 180] on input "a." at bounding box center [355, 178] width 0 height 4
radio input "true"
click at [344, 237] on button "Next" at bounding box center [355, 243] width 72 height 18
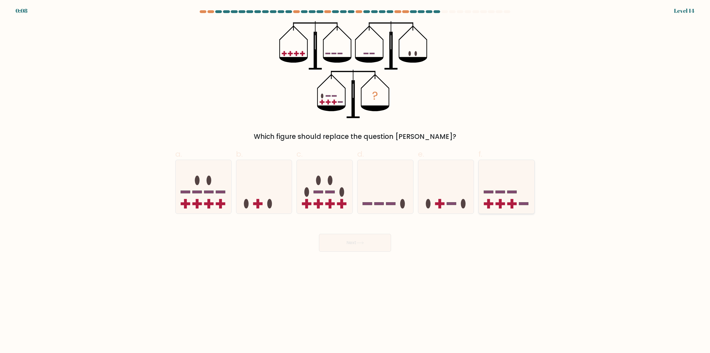
click at [500, 201] on rect at bounding box center [500, 203] width 3 height 9
click at [355, 180] on input "f." at bounding box center [355, 178] width 0 height 4
radio input "true"
drag, startPoint x: 369, startPoint y: 243, endPoint x: 370, endPoint y: 239, distance: 3.5
click at [369, 242] on button "Next" at bounding box center [355, 243] width 72 height 18
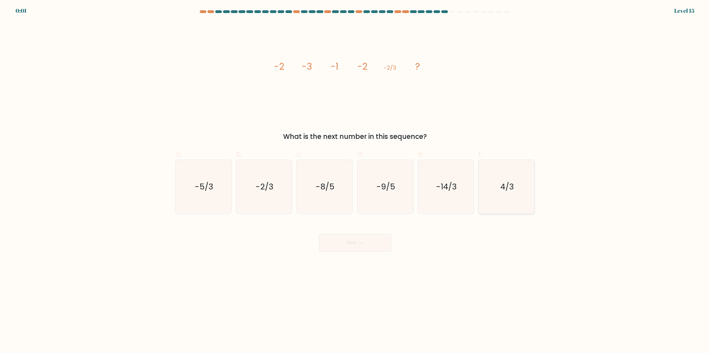
click at [513, 189] on text "4/3" at bounding box center [507, 186] width 14 height 11
click at [355, 180] on input "f. 4/3" at bounding box center [355, 178] width 0 height 4
radio input "true"
click at [324, 244] on button "Next" at bounding box center [355, 243] width 72 height 18
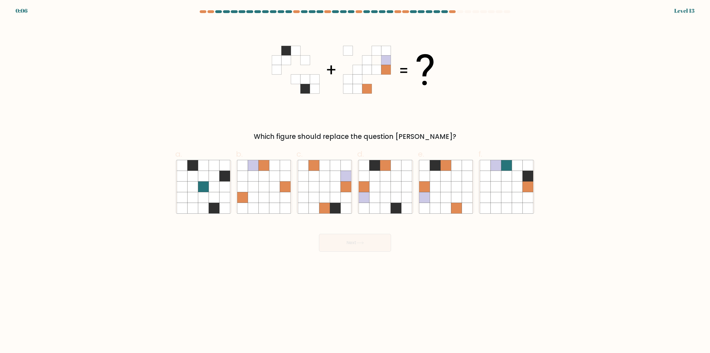
drag, startPoint x: 388, startPoint y: 200, endPoint x: 376, endPoint y: 215, distance: 19.1
click at [388, 200] on icon at bounding box center [385, 197] width 11 height 11
click at [355, 180] on input "d." at bounding box center [355, 178] width 0 height 4
radio input "true"
click at [363, 238] on button "Next" at bounding box center [355, 243] width 72 height 18
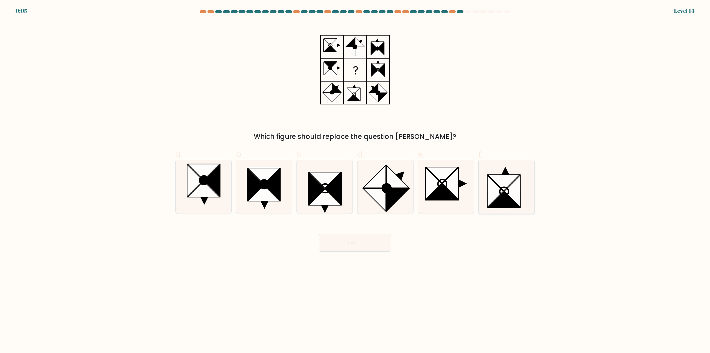
click at [507, 190] on icon at bounding box center [512, 191] width 16 height 32
click at [355, 180] on input "f." at bounding box center [355, 178] width 0 height 4
radio input "true"
click at [337, 239] on button "Next" at bounding box center [355, 243] width 72 height 18
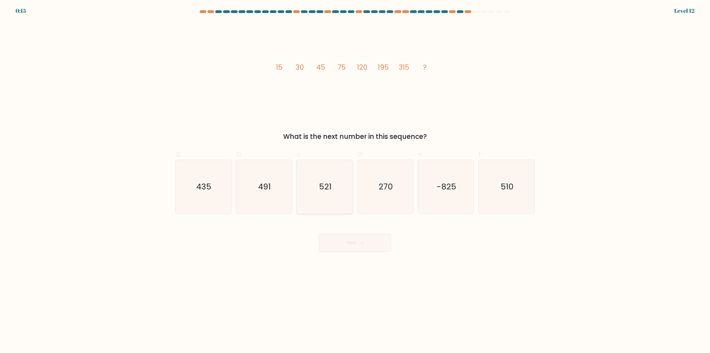
click at [327, 189] on text "521" at bounding box center [325, 186] width 12 height 11
click at [355, 180] on input "c. 521" at bounding box center [355, 178] width 0 height 4
radio input "true"
click at [344, 227] on div "Next" at bounding box center [355, 235] width 366 height 31
click at [349, 240] on button "Next" at bounding box center [355, 243] width 72 height 18
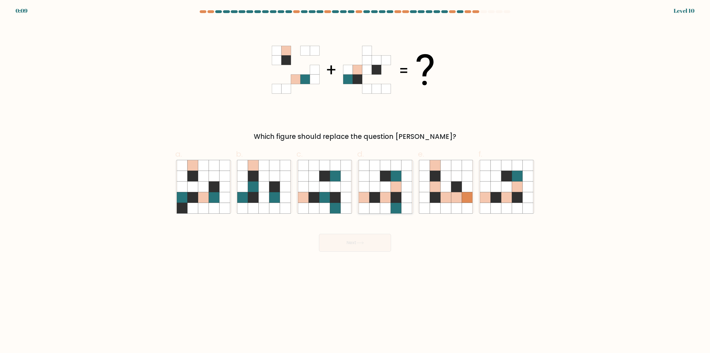
click at [392, 197] on icon at bounding box center [396, 197] width 11 height 11
click at [355, 180] on input "d." at bounding box center [355, 178] width 0 height 4
radio input "true"
click at [373, 236] on button "Next" at bounding box center [355, 243] width 72 height 18
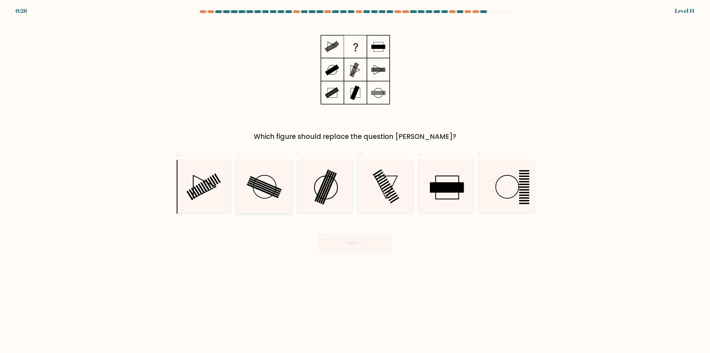
click at [272, 185] on icon at bounding box center [264, 187] width 54 height 54
click at [355, 180] on input "b." at bounding box center [355, 178] width 0 height 4
radio input "true"
click at [339, 240] on button "Next" at bounding box center [355, 243] width 72 height 18
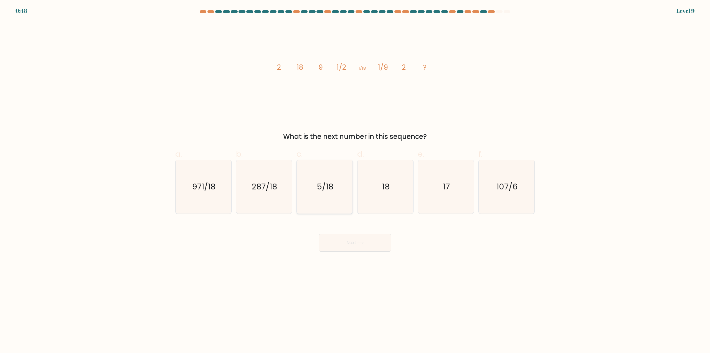
click at [324, 193] on icon "5/18" at bounding box center [325, 187] width 54 height 54
click at [355, 180] on input "c. 5/18" at bounding box center [355, 178] width 0 height 4
radio input "true"
drag, startPoint x: 353, startPoint y: 247, endPoint x: 354, endPoint y: 244, distance: 3.4
click at [353, 246] on button "Next" at bounding box center [355, 243] width 72 height 18
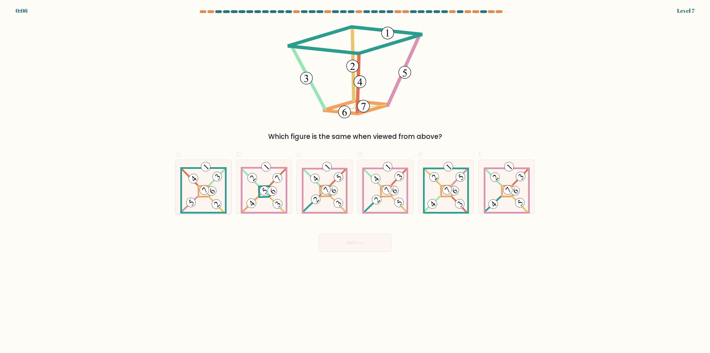
click at [200, 190] on 878 at bounding box center [204, 189] width 13 height 13
click at [355, 180] on input "a." at bounding box center [355, 178] width 0 height 4
radio input "true"
click at [357, 240] on button "Next" at bounding box center [355, 243] width 72 height 18
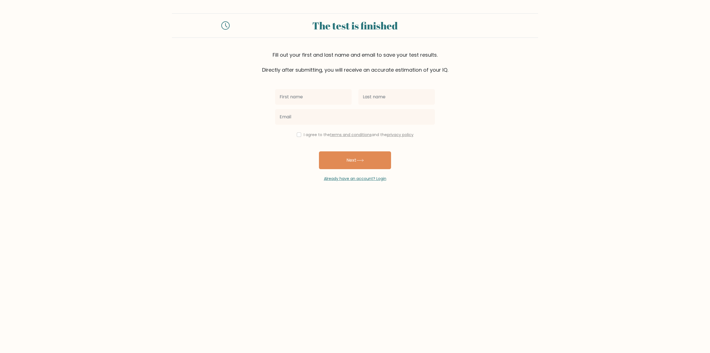
type input "ة"
type input "ms"
type input "j"
drag, startPoint x: 305, startPoint y: 98, endPoint x: 271, endPoint y: 95, distance: 34.8
click at [271, 95] on form "The test is finished Fill out your first and last name and email to save your t…" at bounding box center [355, 97] width 710 height 168
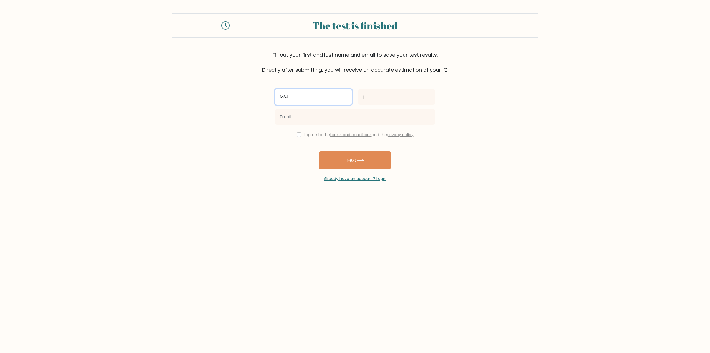
type input "MSJ"
type input "DONE"
click at [339, 117] on input "email" at bounding box center [355, 117] width 160 height 16
type input "[EMAIL_ADDRESS][DOMAIN_NAME]"
drag, startPoint x: 449, startPoint y: 151, endPoint x: 398, endPoint y: 152, distance: 51.3
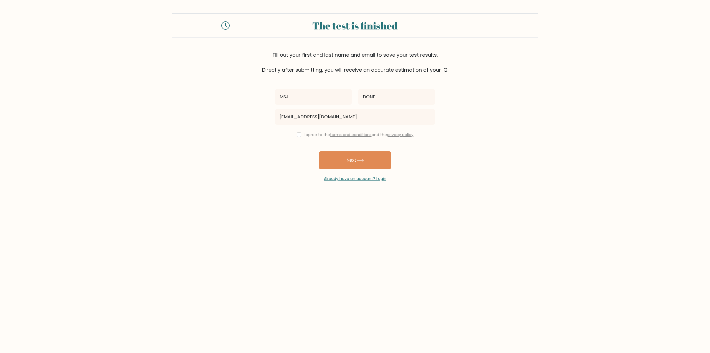
click at [448, 151] on form "The test is finished Fill out your first and last name and email to save your t…" at bounding box center [355, 97] width 710 height 168
click at [300, 135] on div "I agree to the terms and conditions and the privacy policy" at bounding box center [355, 134] width 166 height 7
click at [298, 134] on input "checkbox" at bounding box center [299, 134] width 4 height 4
checkbox input "true"
click at [370, 161] on button "Next" at bounding box center [355, 160] width 72 height 18
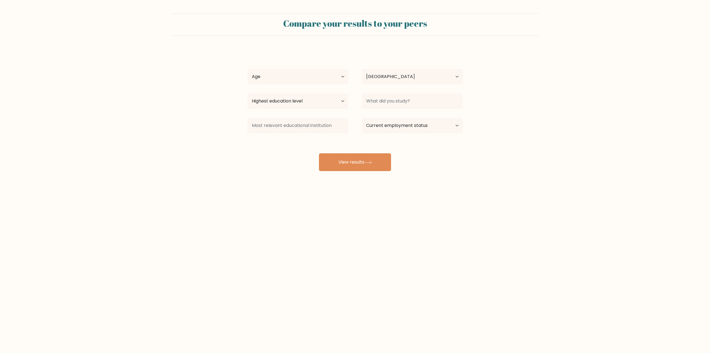
select select "SA"
click at [278, 76] on select "Age Under [DEMOGRAPHIC_DATA] [DEMOGRAPHIC_DATA] [DEMOGRAPHIC_DATA] [DEMOGRAPHIC…" at bounding box center [297, 77] width 101 height 16
select select "35_44"
click at [247, 69] on select "Age Under [DEMOGRAPHIC_DATA] [DEMOGRAPHIC_DATA] [DEMOGRAPHIC_DATA] [DEMOGRAPHIC…" at bounding box center [297, 77] width 101 height 16
click at [403, 78] on select "Country [GEOGRAPHIC_DATA] [GEOGRAPHIC_DATA] [GEOGRAPHIC_DATA] [US_STATE] [GEOGR…" at bounding box center [412, 77] width 101 height 16
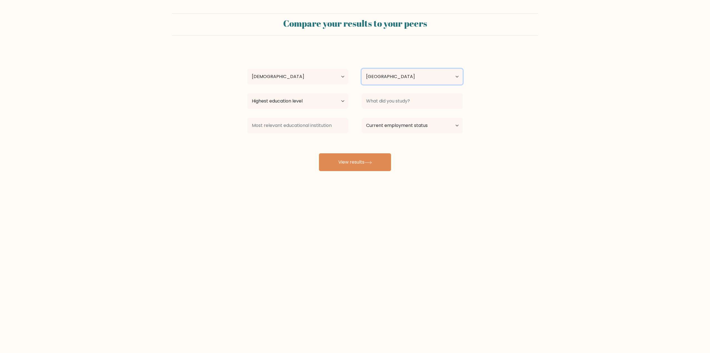
click at [403, 78] on select "Country [GEOGRAPHIC_DATA] [GEOGRAPHIC_DATA] [GEOGRAPHIC_DATA] [US_STATE] [GEOGR…" at bounding box center [412, 77] width 101 height 16
click at [300, 103] on select "Highest education level No schooling Primary Lower Secondary Upper Secondary Oc…" at bounding box center [297, 101] width 101 height 16
select select "bachelors_degree"
click at [247, 93] on select "Highest education level No schooling Primary Lower Secondary Upper Secondary Oc…" at bounding box center [297, 101] width 101 height 16
click at [386, 101] on input at bounding box center [412, 101] width 101 height 16
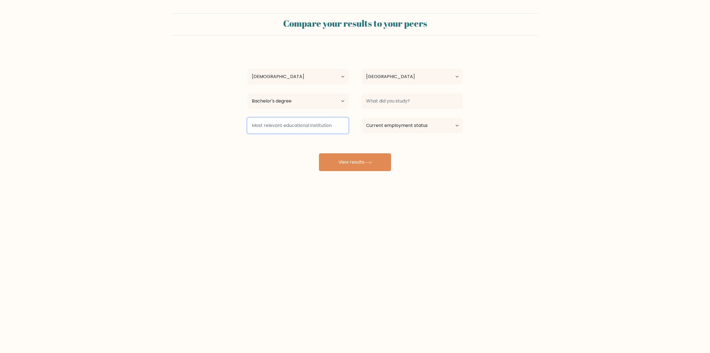
click at [319, 128] on input at bounding box center [297, 126] width 101 height 16
click at [516, 125] on form "Compare your results to your peers MSJ DONE Age Under [DEMOGRAPHIC_DATA] [DEMOG…" at bounding box center [355, 92] width 710 height 158
click at [416, 126] on select "Current employment status Employed Student Retired Other / prefer not to answer" at bounding box center [412, 126] width 101 height 16
select select "employed"
click at [362, 118] on select "Current employment status Employed Student Retired Other / prefer not to answer" at bounding box center [412, 126] width 101 height 16
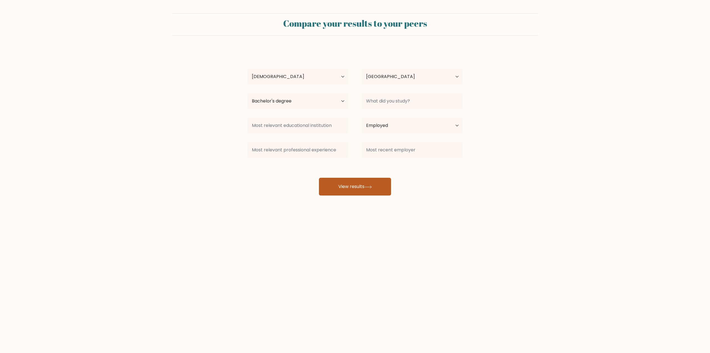
click at [343, 187] on button "View results" at bounding box center [355, 187] width 72 height 18
click at [404, 98] on input at bounding box center [412, 101] width 101 height 16
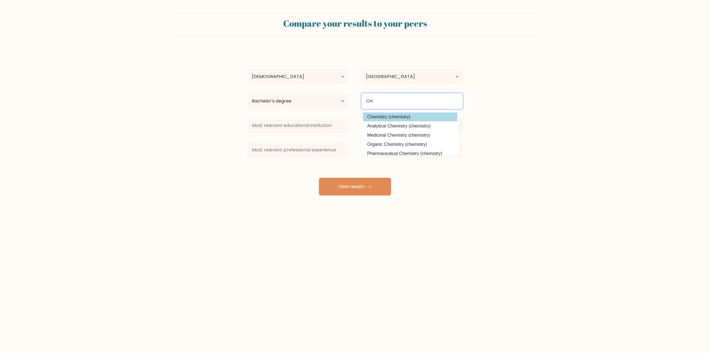
type input "CH"
click at [412, 116] on div "MSJ DONE Age Under 18 years old 18-24 years old 25-34 years old 35-44 years old…" at bounding box center [355, 122] width 222 height 146
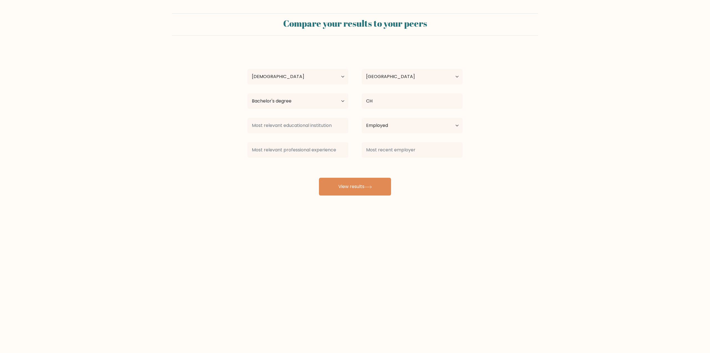
click at [416, 216] on body "Compare your results to your peers MSJ DONE Age Under 18 years old 18-24 years …" at bounding box center [355, 176] width 710 height 353
click at [356, 187] on button "View results" at bounding box center [355, 187] width 72 height 18
click at [329, 125] on input at bounding box center [297, 126] width 101 height 16
type input "D"
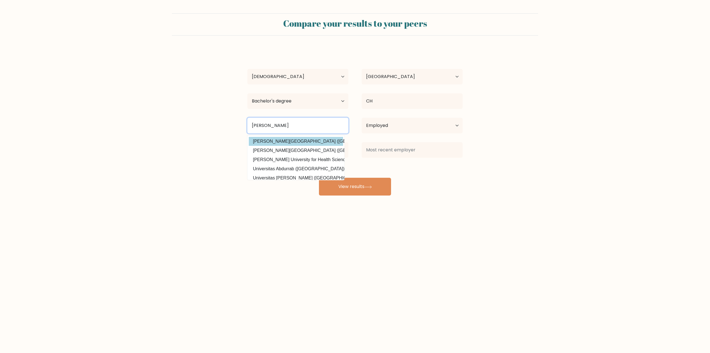
type input "KING ABDU"
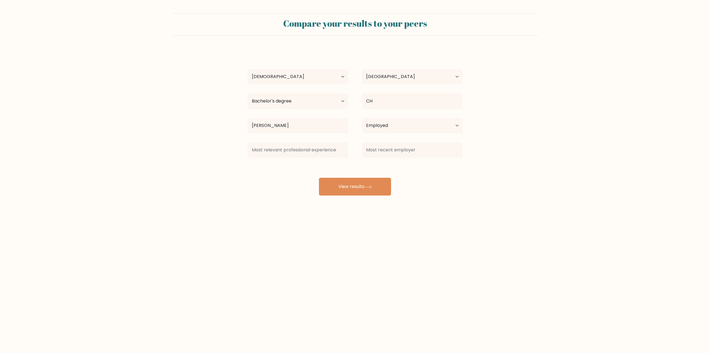
click at [312, 143] on div "MSJ DONE Age Under 18 years old 18-24 years old 25-34 years old 35-44 years old…" at bounding box center [355, 122] width 222 height 146
click at [401, 126] on select "Current employment status Employed Student Retired Other / prefer not to answer" at bounding box center [412, 126] width 101 height 16
click at [362, 118] on select "Current employment status Employed Student Retired Other / prefer not to answer" at bounding box center [412, 126] width 101 height 16
click at [364, 188] on button "View results" at bounding box center [355, 187] width 72 height 18
click at [321, 150] on input at bounding box center [297, 150] width 101 height 16
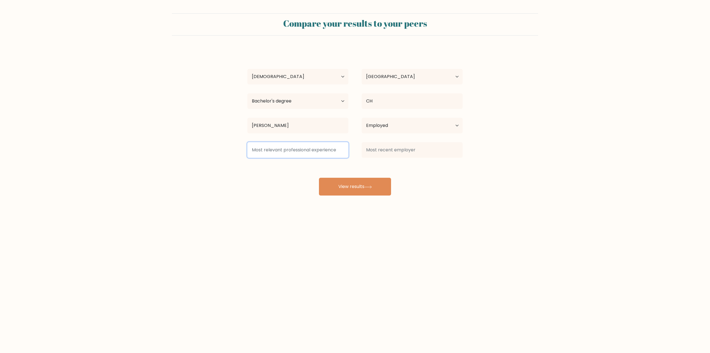
type input "D"
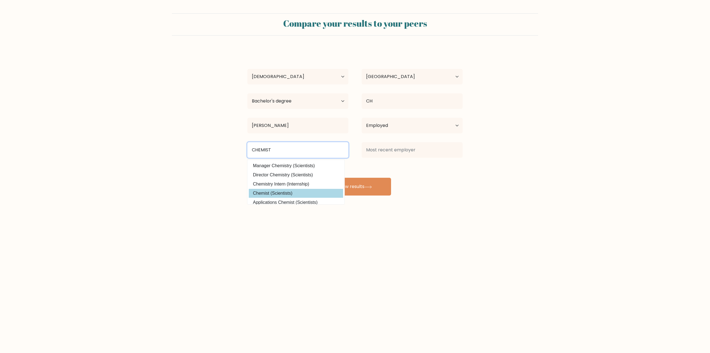
type input "CHEMIST"
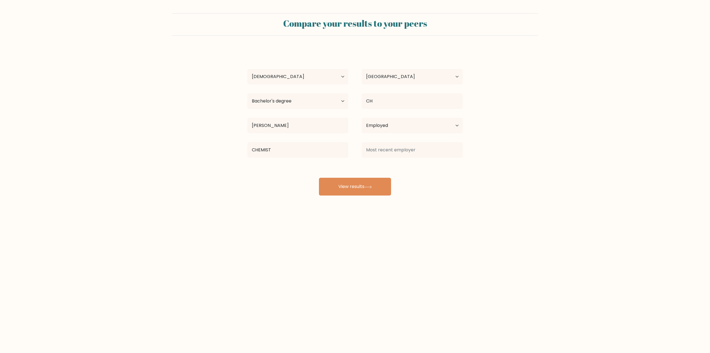
click at [315, 196] on div "Compare your results to your peers MSJ DONE Age Under 18 years old 18-24 years …" at bounding box center [355, 105] width 710 height 210
click at [363, 185] on button "View results" at bounding box center [355, 187] width 72 height 18
click at [418, 151] on input at bounding box center [412, 150] width 101 height 16
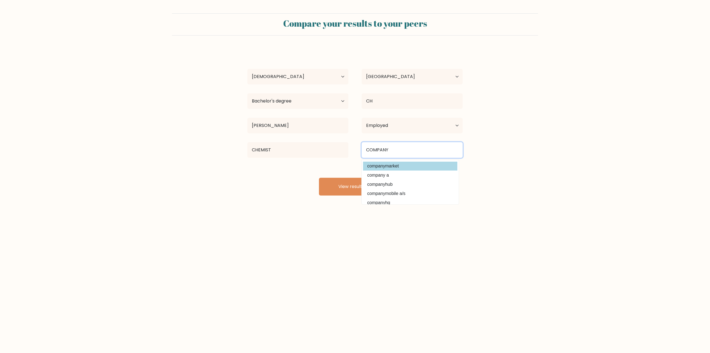
scroll to position [50, 0]
type input "COMPANY"
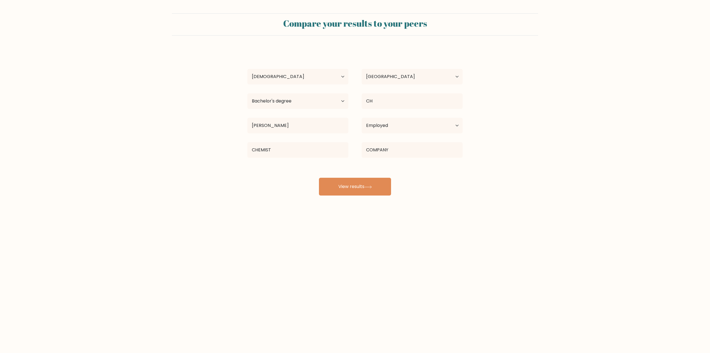
click at [407, 168] on div "MSJ DONE Age Under 18 years old 18-24 years old 25-34 years old 35-44 years old…" at bounding box center [355, 122] width 222 height 146
click at [366, 187] on button "View results" at bounding box center [355, 187] width 72 height 18
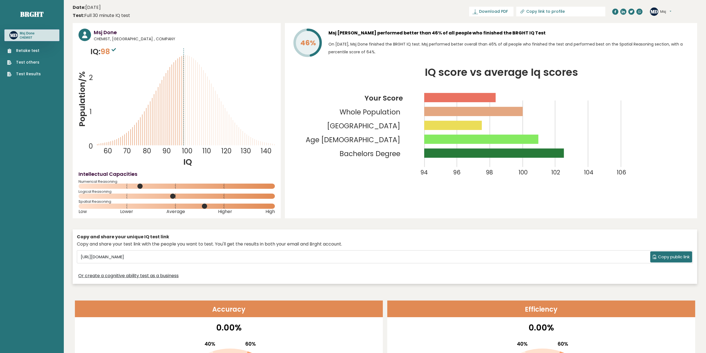
click at [472, 44] on p "On [DATE], Msj Done finished the BRGHT IQ test. Msj performed better overall th…" at bounding box center [509, 48] width 363 height 16
click at [123, 41] on span "CHEMIST, [GEOGRAPHIC_DATA] , COMPANY" at bounding box center [184, 39] width 181 height 6
click at [154, 39] on span "CHEMIST, [GEOGRAPHIC_DATA] , COMPANY" at bounding box center [184, 39] width 181 height 6
click at [101, 38] on span "CHEMIST, [GEOGRAPHIC_DATA] , COMPANY" at bounding box center [184, 39] width 181 height 6
click at [120, 39] on span "CHEMIST, [GEOGRAPHIC_DATA] , COMPANY" at bounding box center [184, 39] width 181 height 6
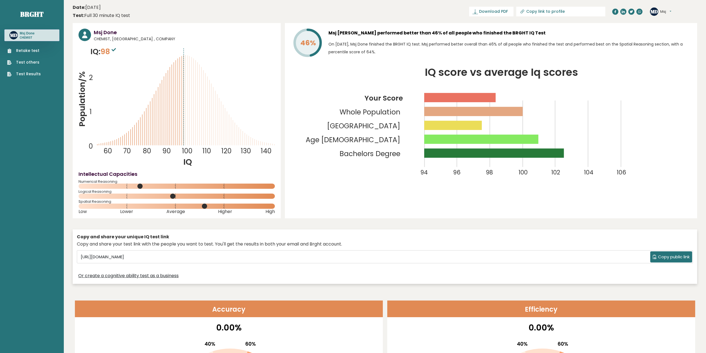
click at [156, 39] on span "CHEMIST, [GEOGRAPHIC_DATA] , COMPANY" at bounding box center [184, 39] width 181 height 6
drag, startPoint x: 302, startPoint y: 43, endPoint x: 312, endPoint y: 43, distance: 9.7
click at [312, 43] on tspan "46%" at bounding box center [308, 43] width 16 height 10
drag, startPoint x: 353, startPoint y: 30, endPoint x: 516, endPoint y: 34, distance: 163.1
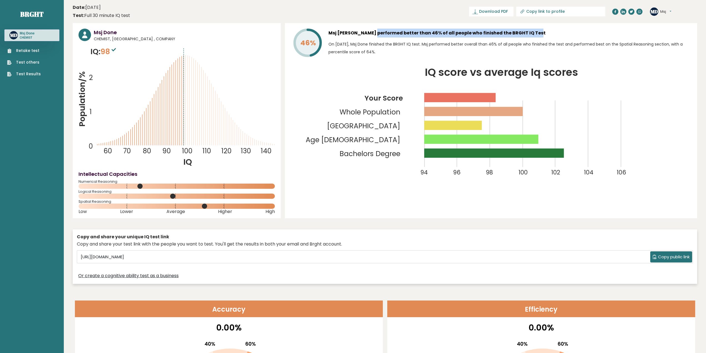
click at [516, 34] on h3 "Msj [PERSON_NAME] performed better than 46% of all people who finished the BRGH…" at bounding box center [509, 33] width 363 height 9
drag, startPoint x: 331, startPoint y: 42, endPoint x: 387, endPoint y: 50, distance: 55.7
click at [387, 50] on p "On [DATE], Msj Done finished the BRGHT IQ test. Msj performed better overall th…" at bounding box center [509, 48] width 363 height 16
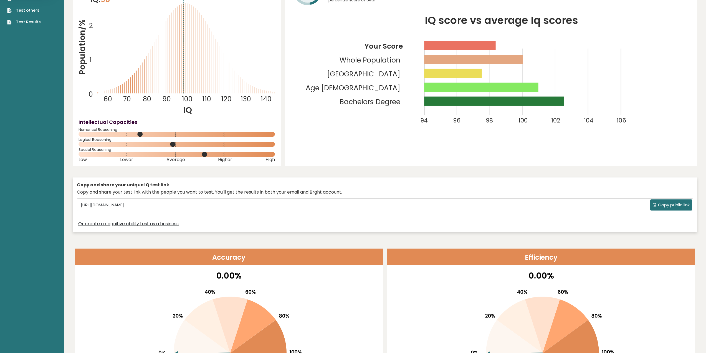
scroll to position [55, 0]
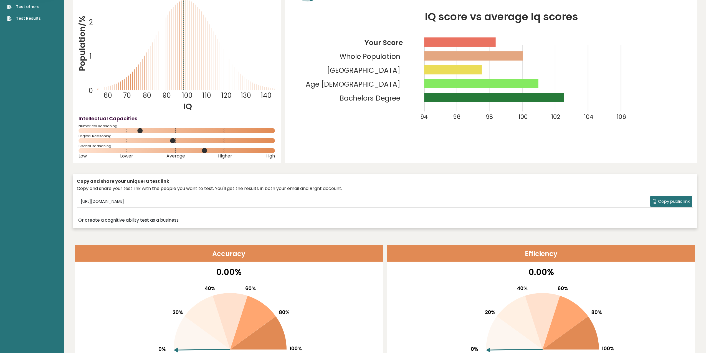
click at [406, 192] on div "Copy and share your unique IQ test link Copy and share your test link with the …" at bounding box center [385, 201] width 624 height 55
click at [282, 216] on div "Or create a cognitive ability test as a business" at bounding box center [385, 220] width 616 height 8
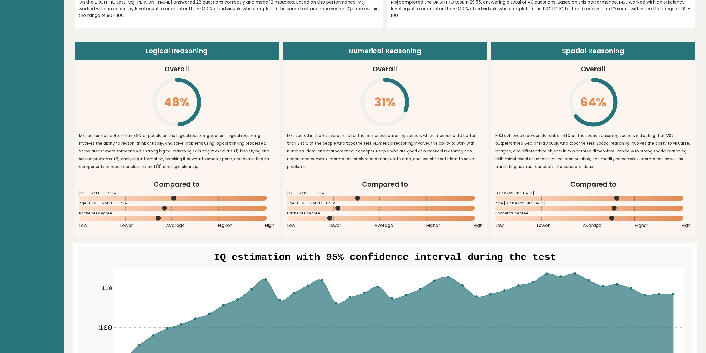
scroll to position [0, 0]
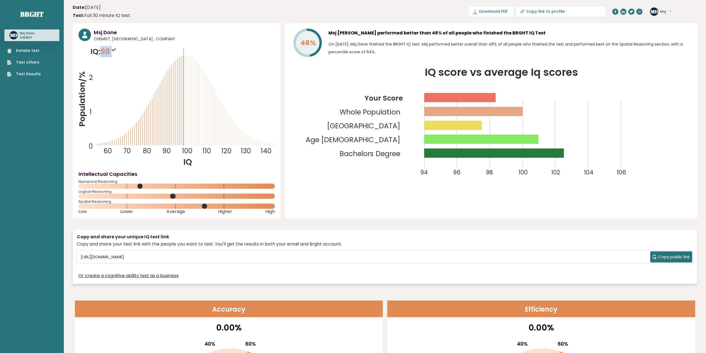
drag, startPoint x: 112, startPoint y: 50, endPoint x: 103, endPoint y: 51, distance: 9.5
click at [103, 51] on span "98" at bounding box center [108, 51] width 17 height 10
click at [107, 51] on span "98" at bounding box center [108, 51] width 17 height 10
drag, startPoint x: 97, startPoint y: 14, endPoint x: 128, endPoint y: 14, distance: 31.3
click at [128, 14] on div "Test: Full 30 minute IQ test" at bounding box center [101, 15] width 57 height 7
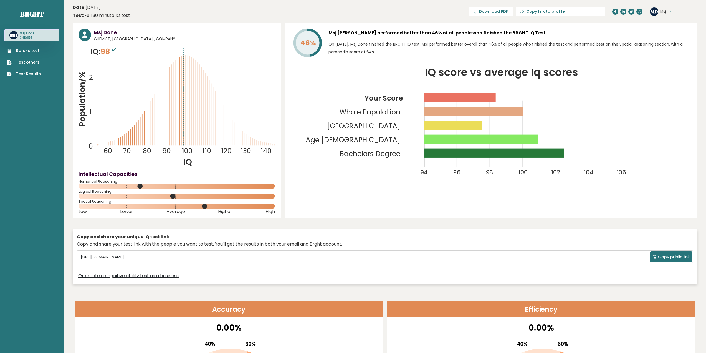
click at [128, 14] on div "Test: Full 30 minute IQ test" at bounding box center [101, 15] width 57 height 7
click at [151, 12] on header "Date: [DATE] Test: Full 30 minute IQ test Download PDF Downloading... Downloadi…" at bounding box center [385, 11] width 624 height 17
